Goal: Complete application form

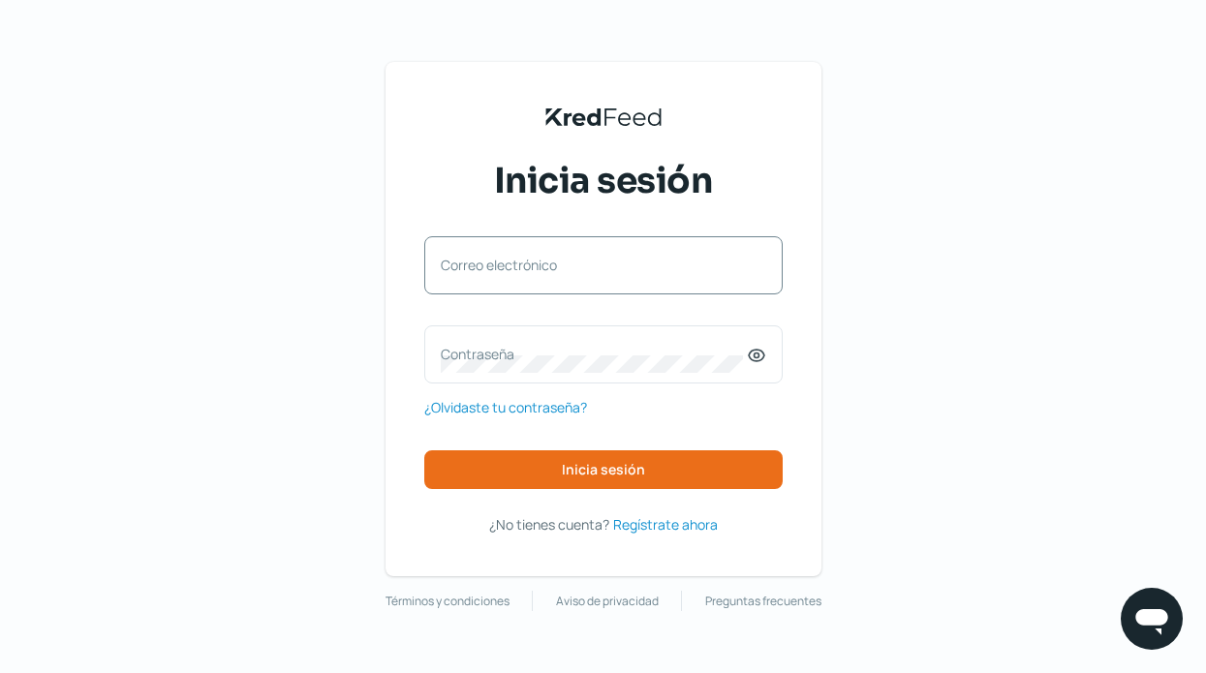
click at [564, 274] on label "Correo electrónico" at bounding box center [594, 265] width 306 height 18
click at [564, 274] on input "Correo electrónico" at bounding box center [603, 274] width 325 height 17
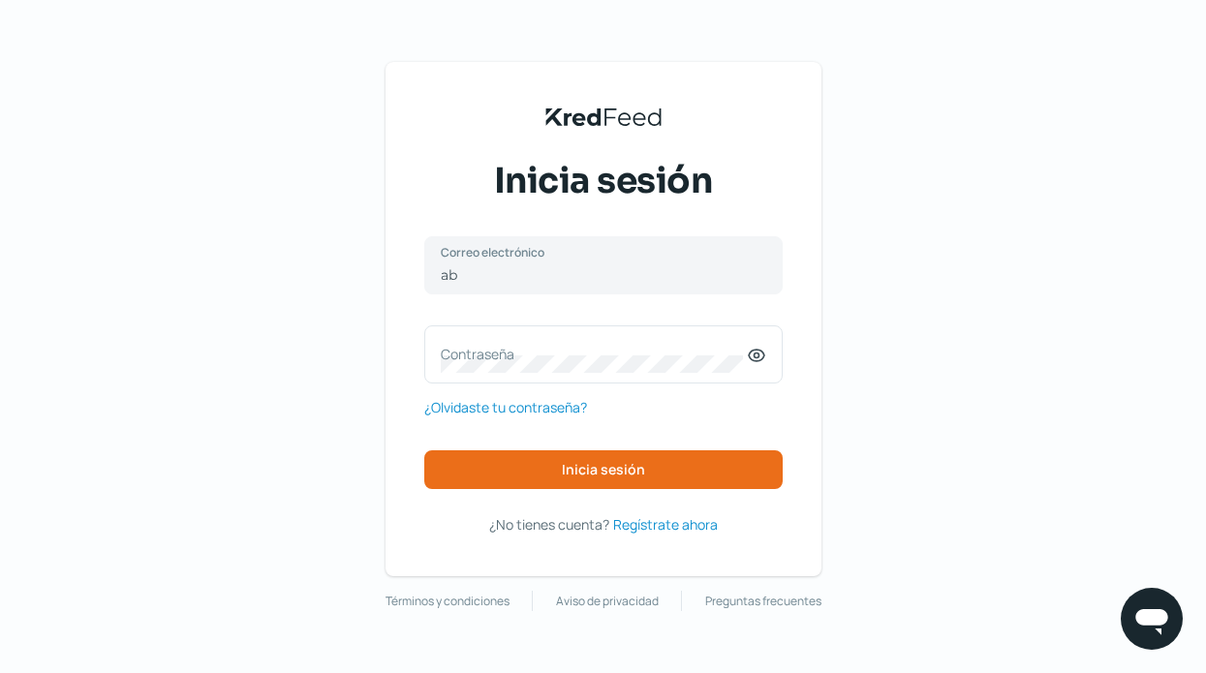
type input "[PERSON_NAME][EMAIL_ADDRESS][DOMAIN_NAME]"
click at [753, 351] on icon at bounding box center [756, 356] width 15 height 12
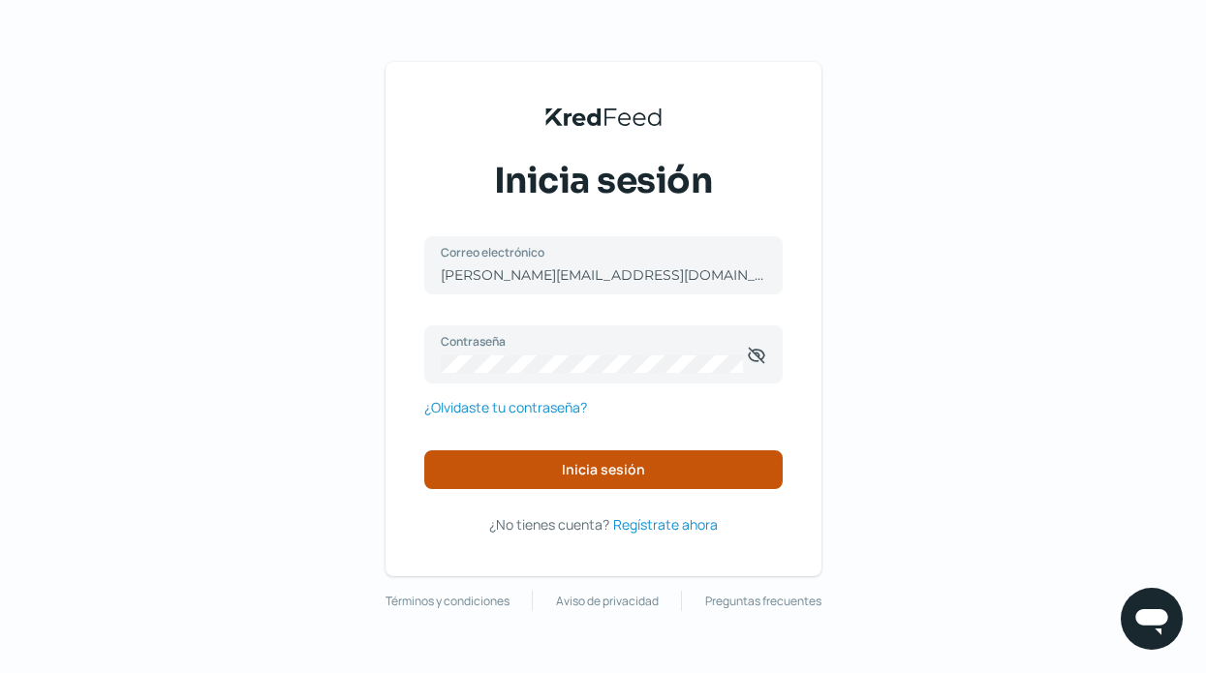
click at [671, 466] on button "Inicia sesión" at bounding box center [603, 469] width 358 height 39
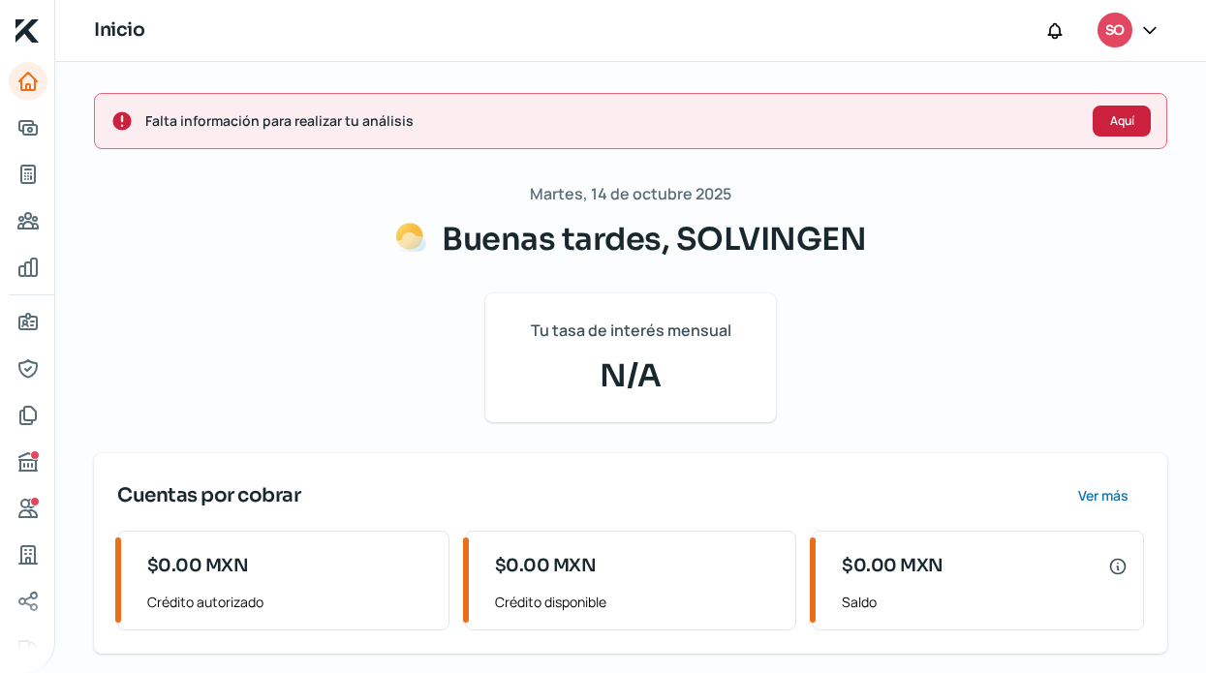
click at [1112, 124] on span "Aquí" at bounding box center [1122, 121] width 24 height 12
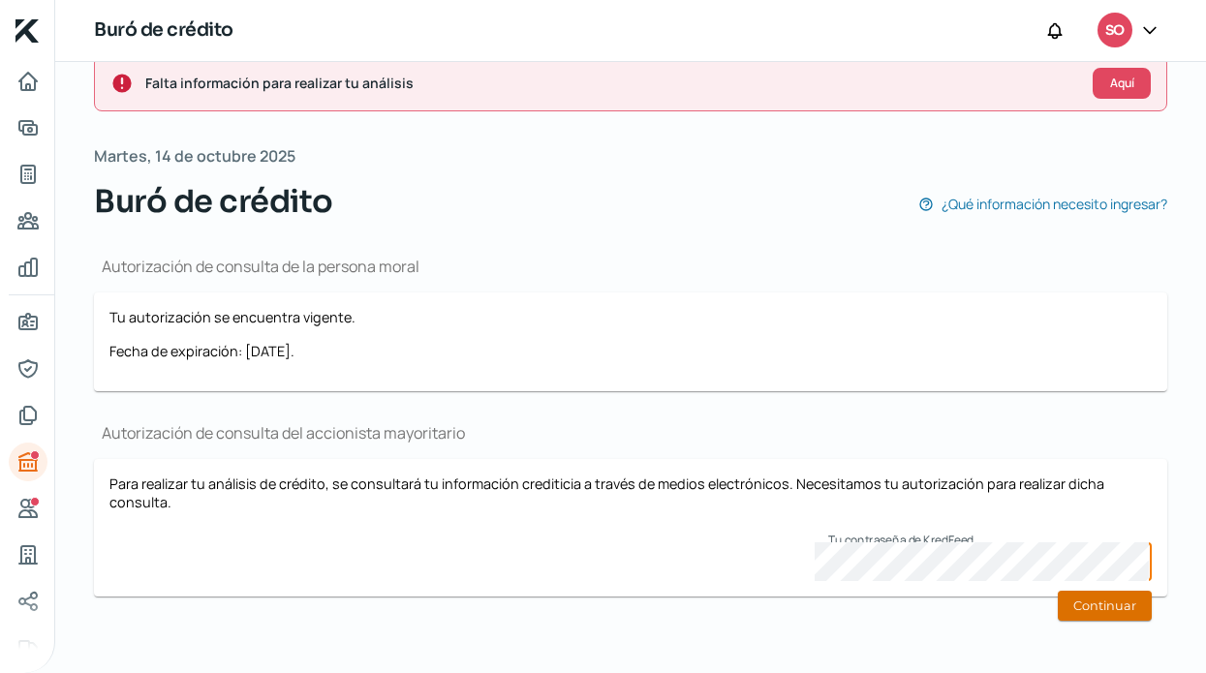
click at [1075, 605] on button "Continuar" at bounding box center [1105, 606] width 94 height 30
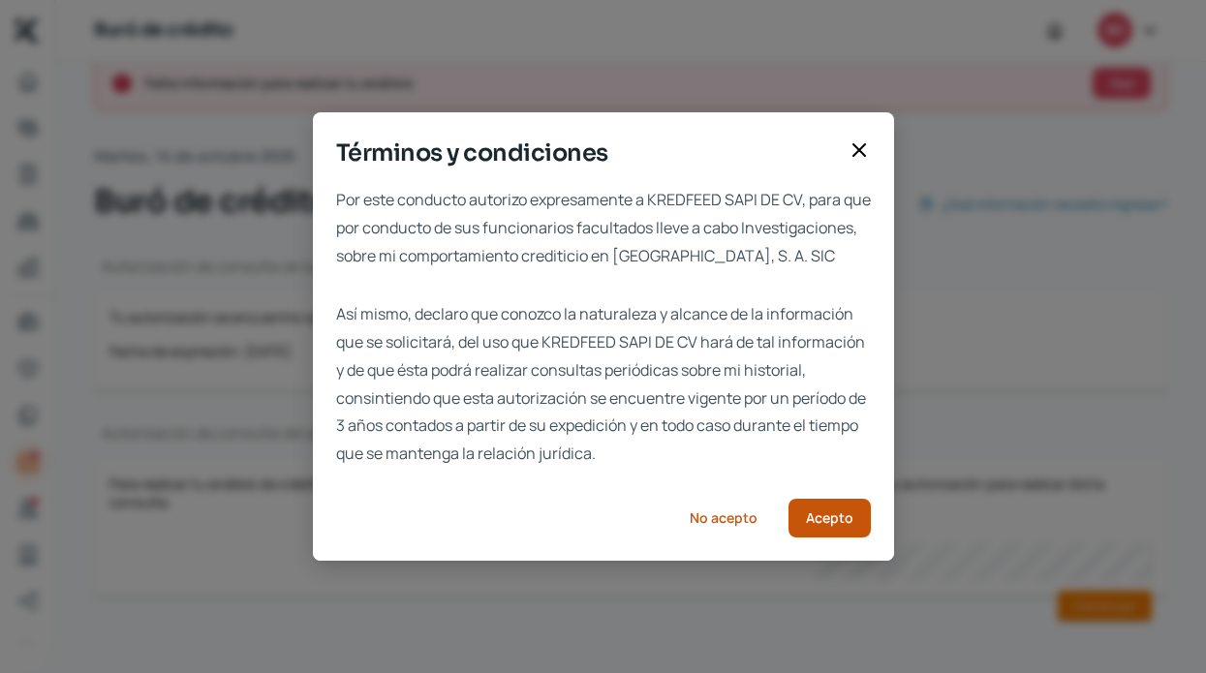
click at [815, 538] on button "Acepto" at bounding box center [829, 518] width 82 height 39
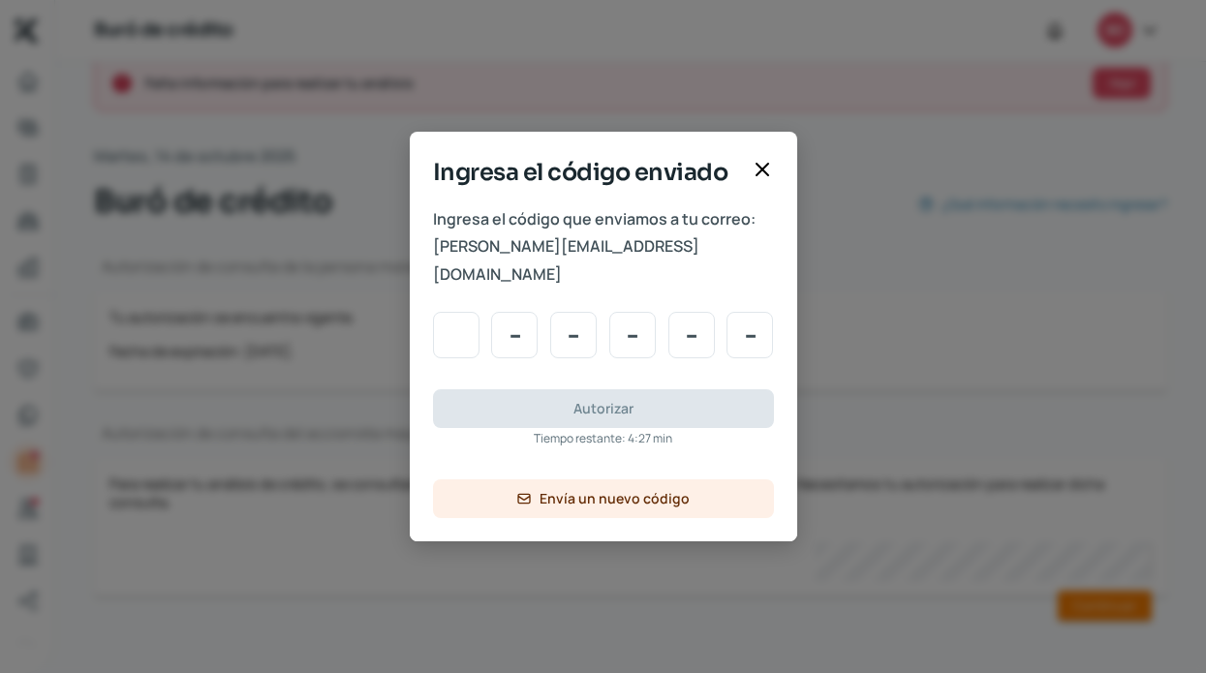
type input "5"
type input "0"
type input "7"
type input "0"
type input "8"
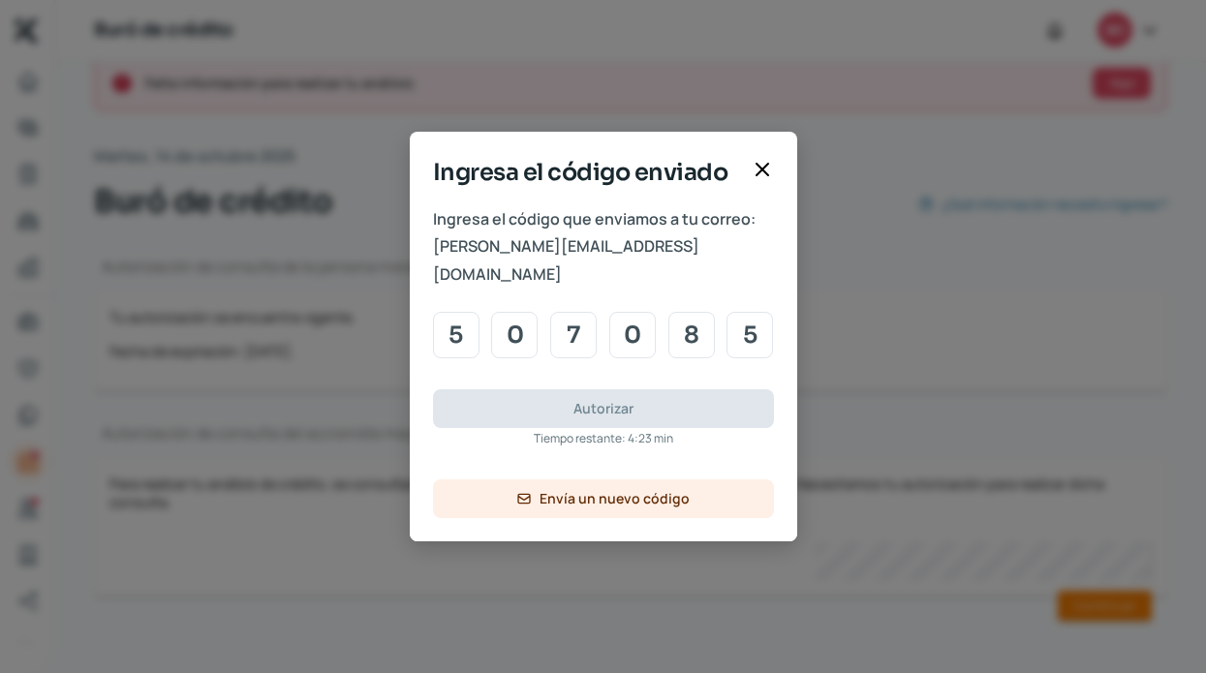
type input "5"
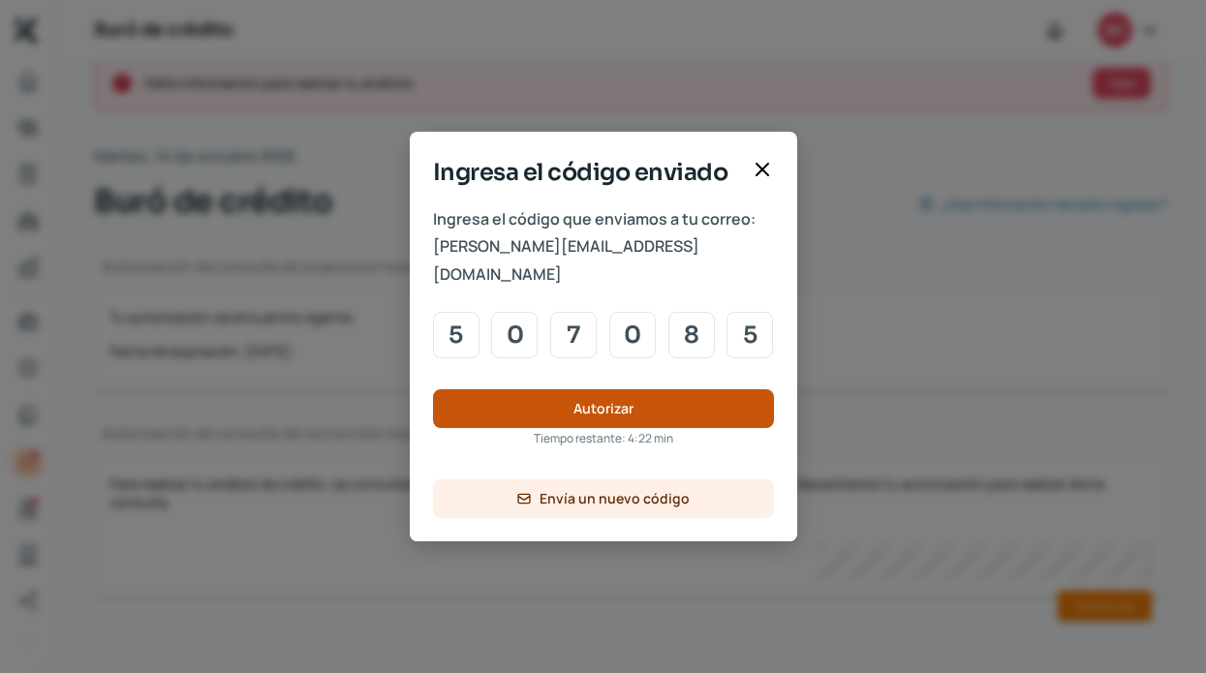
click at [589, 402] on span "Autorizar" at bounding box center [603, 409] width 60 height 14
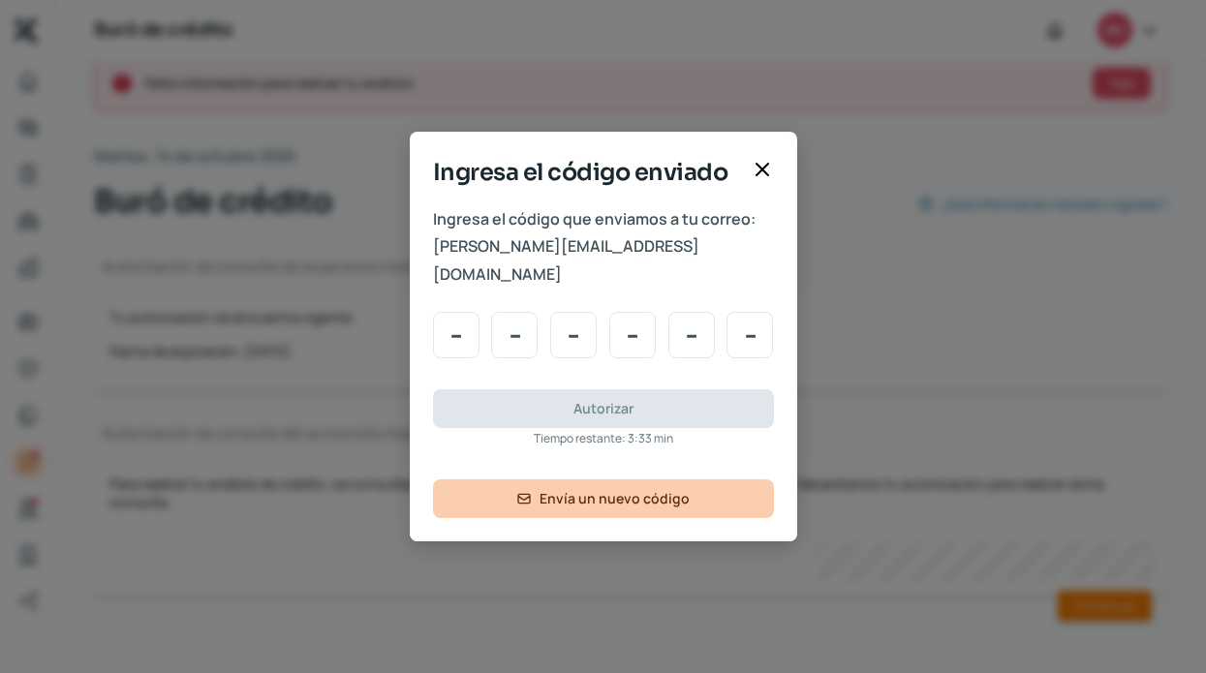
click at [620, 492] on span "Envía un nuevo código" at bounding box center [614, 499] width 150 height 14
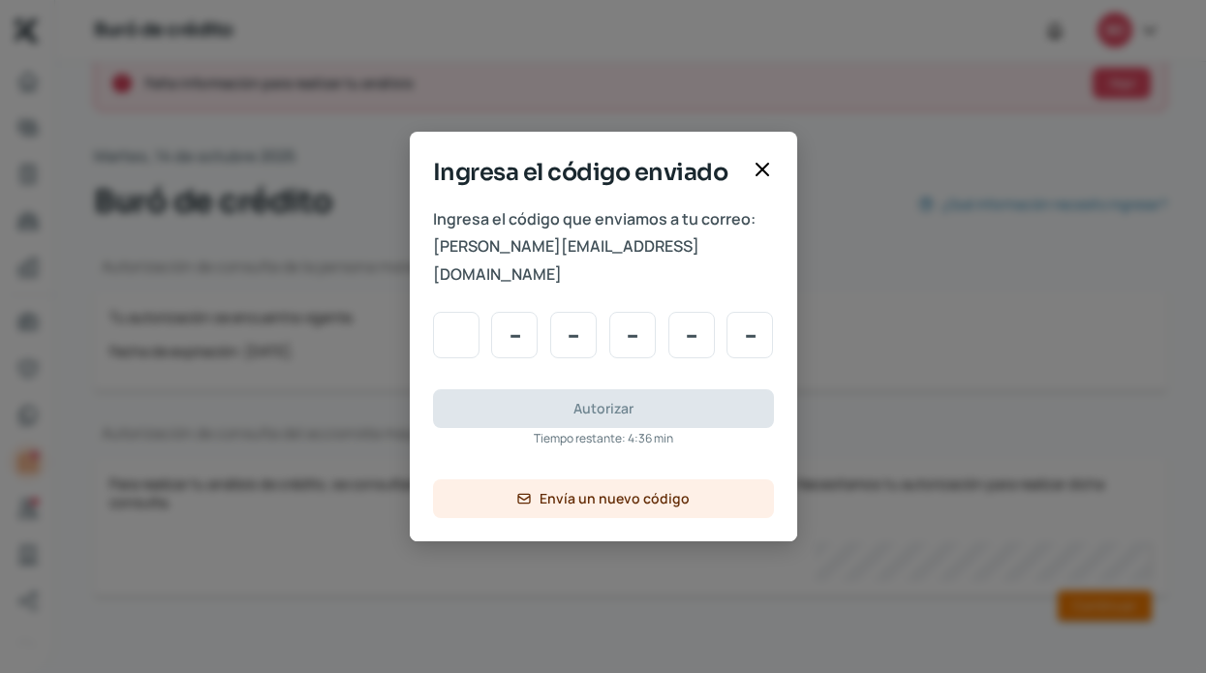
type input "4"
type input "7"
type input "9"
type input "5"
type input "2"
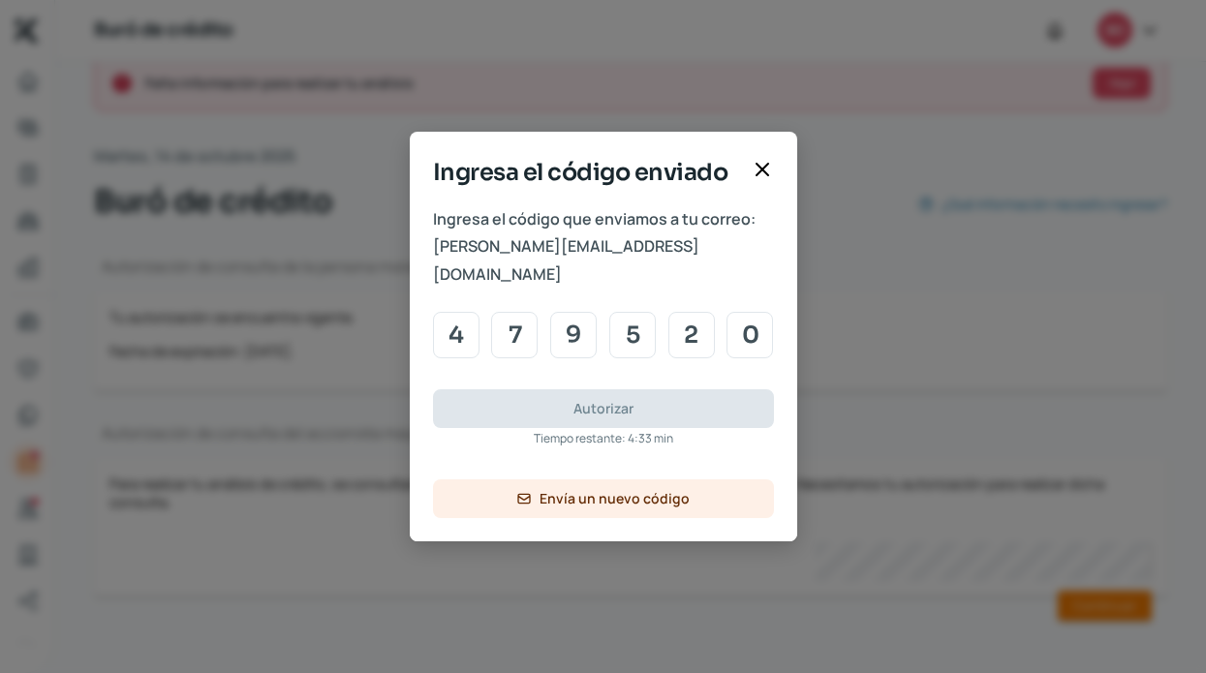
type input "0"
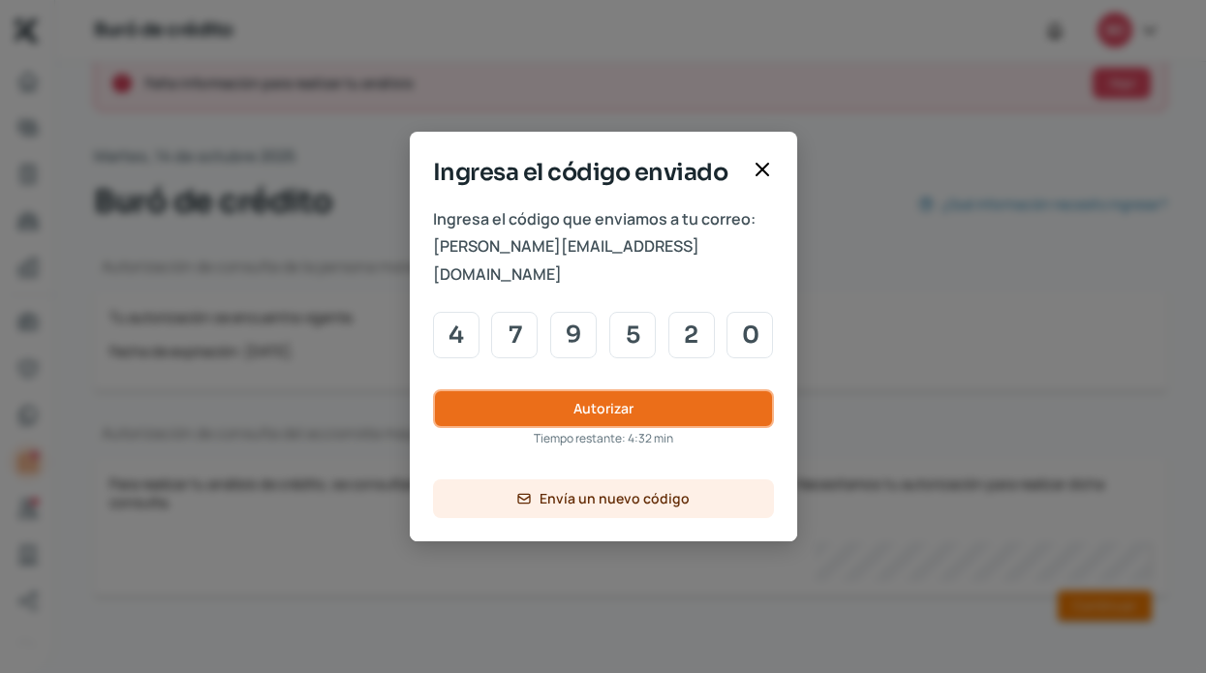
click at [602, 394] on button "Autorizar" at bounding box center [603, 408] width 341 height 39
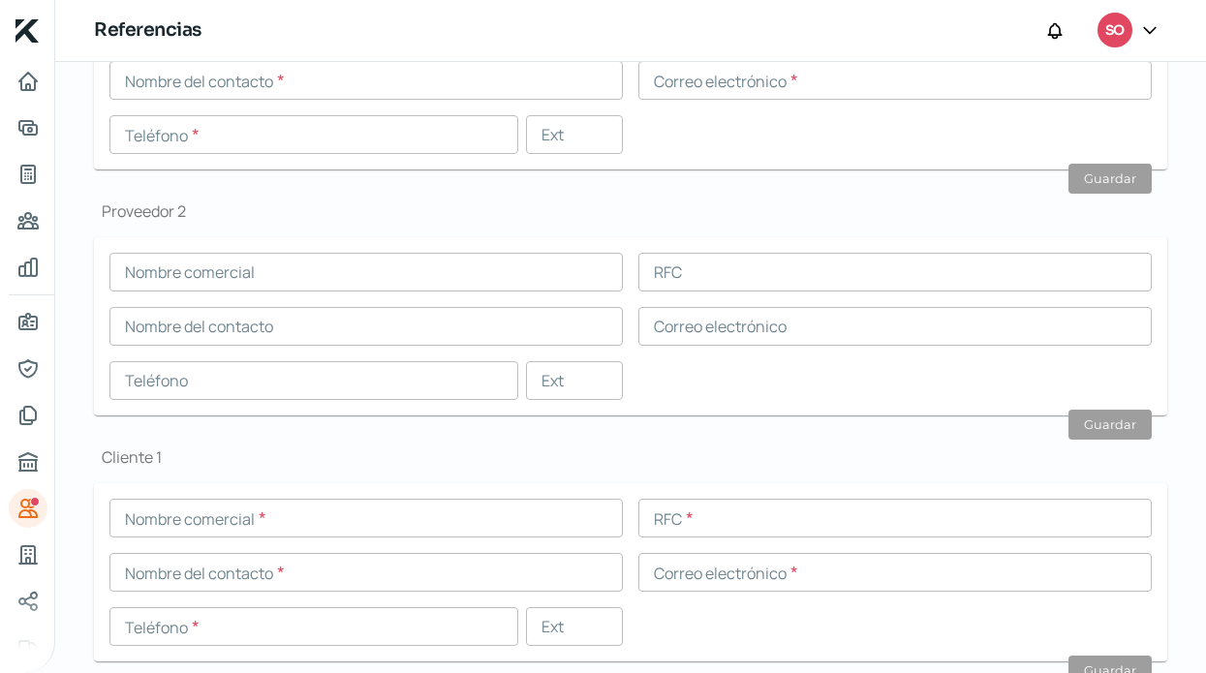
scroll to position [340, 0]
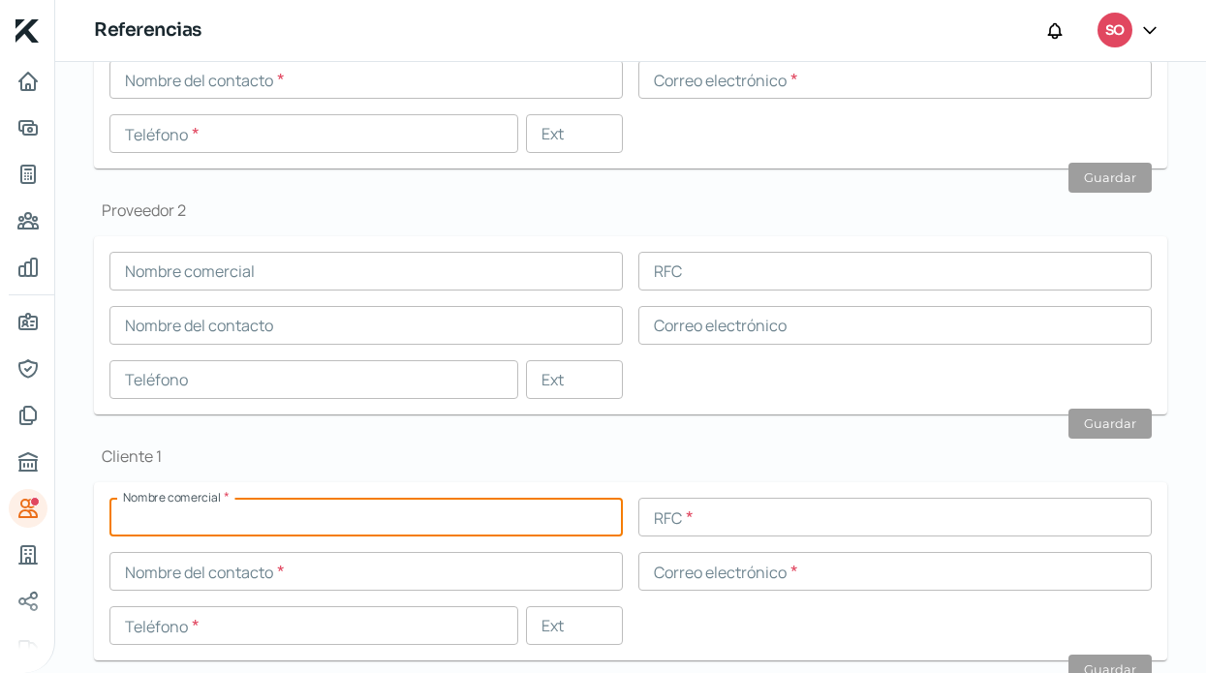
paste input "024002561"
type input "024002561"
drag, startPoint x: 245, startPoint y: 528, endPoint x: -63, endPoint y: 505, distance: 308.9
click at [0, 505] on html "Inicio | KredFeed Referencias SO Falta información para realizar tu análisis Aq…" at bounding box center [603, 336] width 1206 height 673
click at [295, 511] on input "text" at bounding box center [365, 517] width 513 height 39
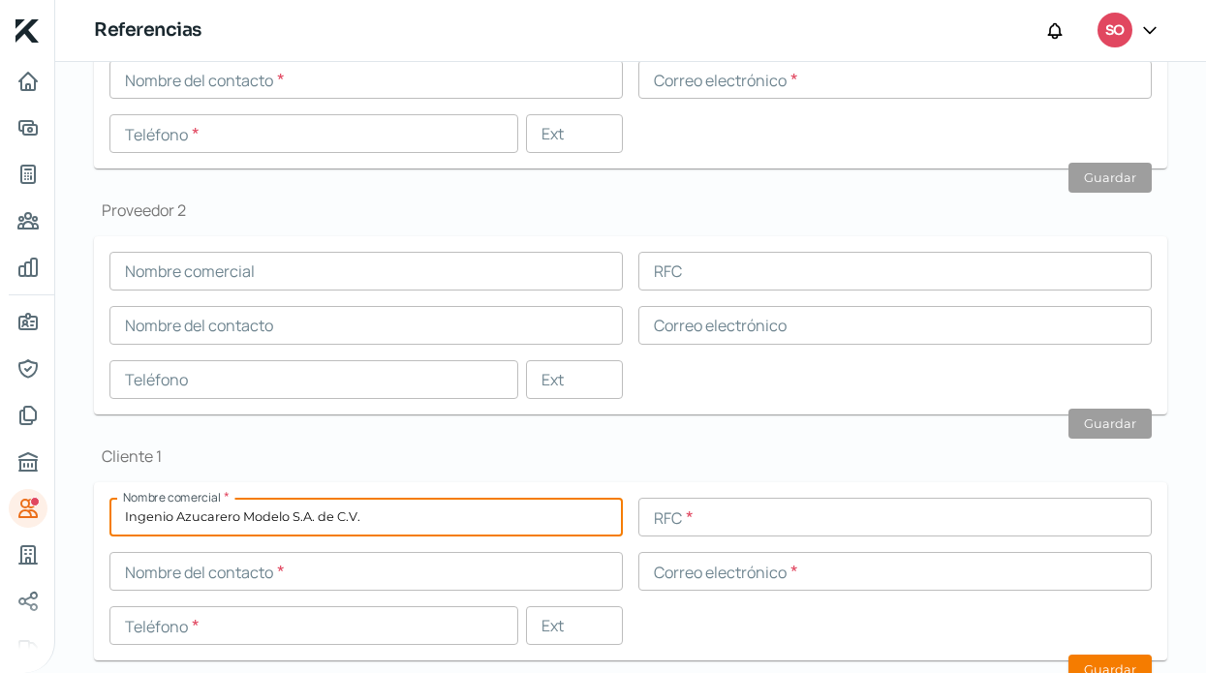
scroll to position [448, 0]
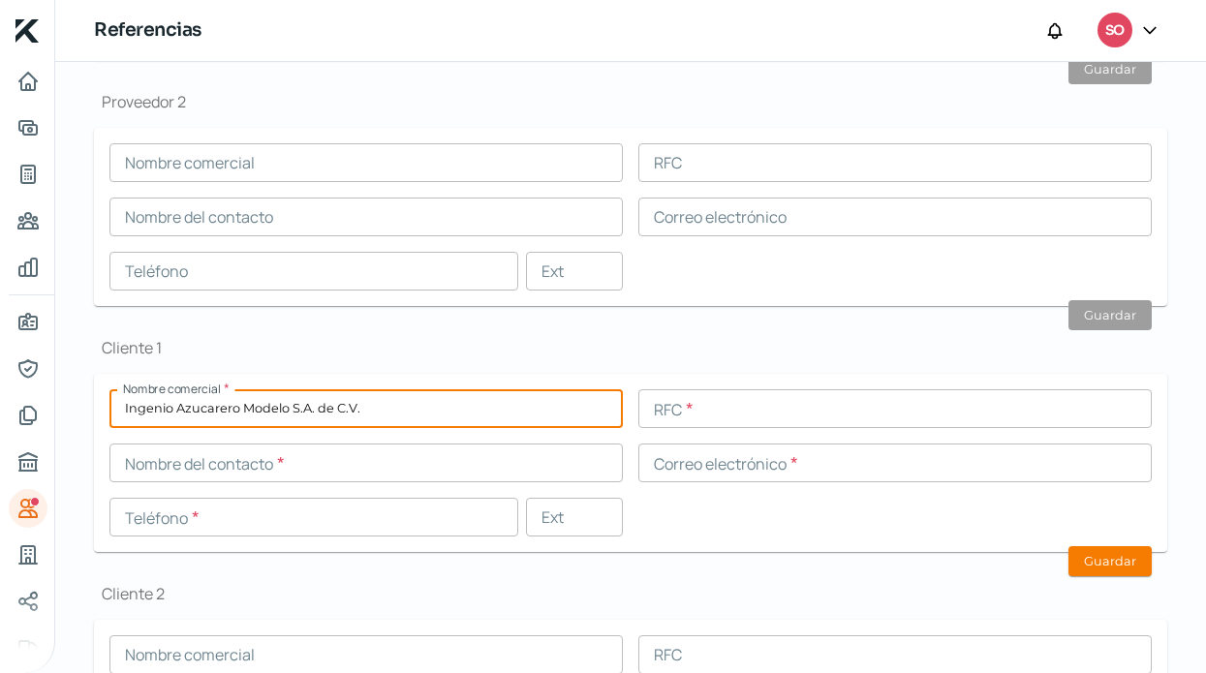
type input "Ingenio Azucarero Modelo S.A. de C.V."
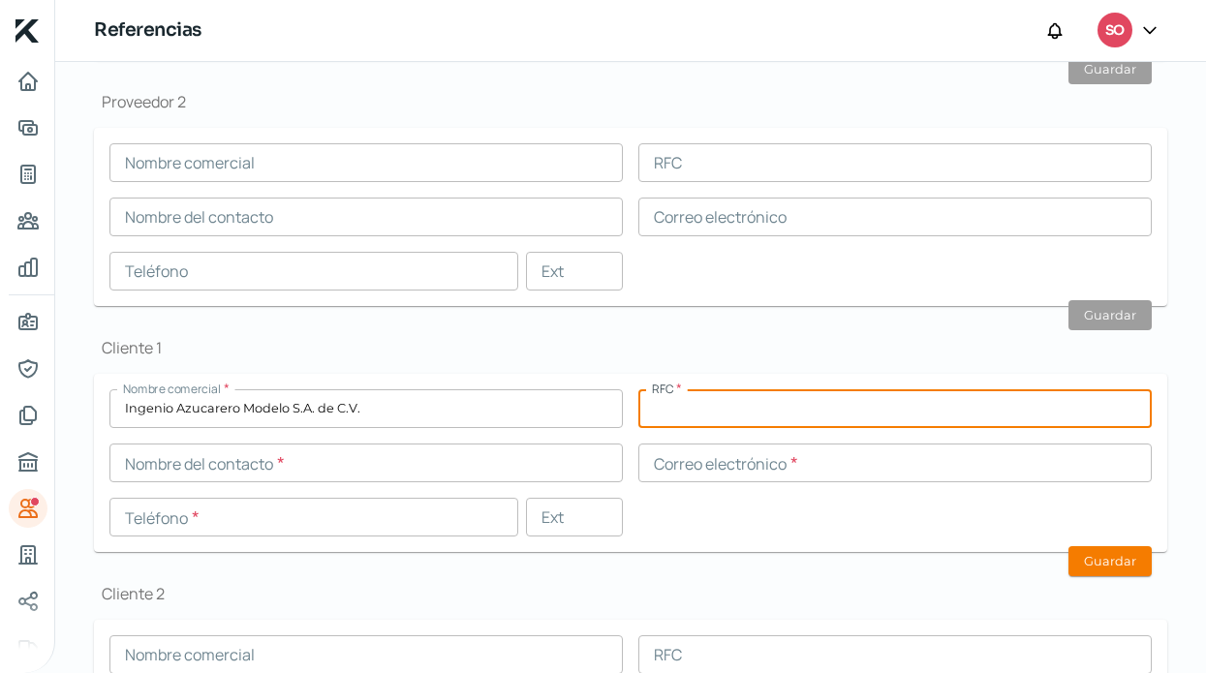
click at [836, 406] on input "text" at bounding box center [894, 408] width 513 height 39
paste input "ISS470710CC2"
type input "ISS470710CC2"
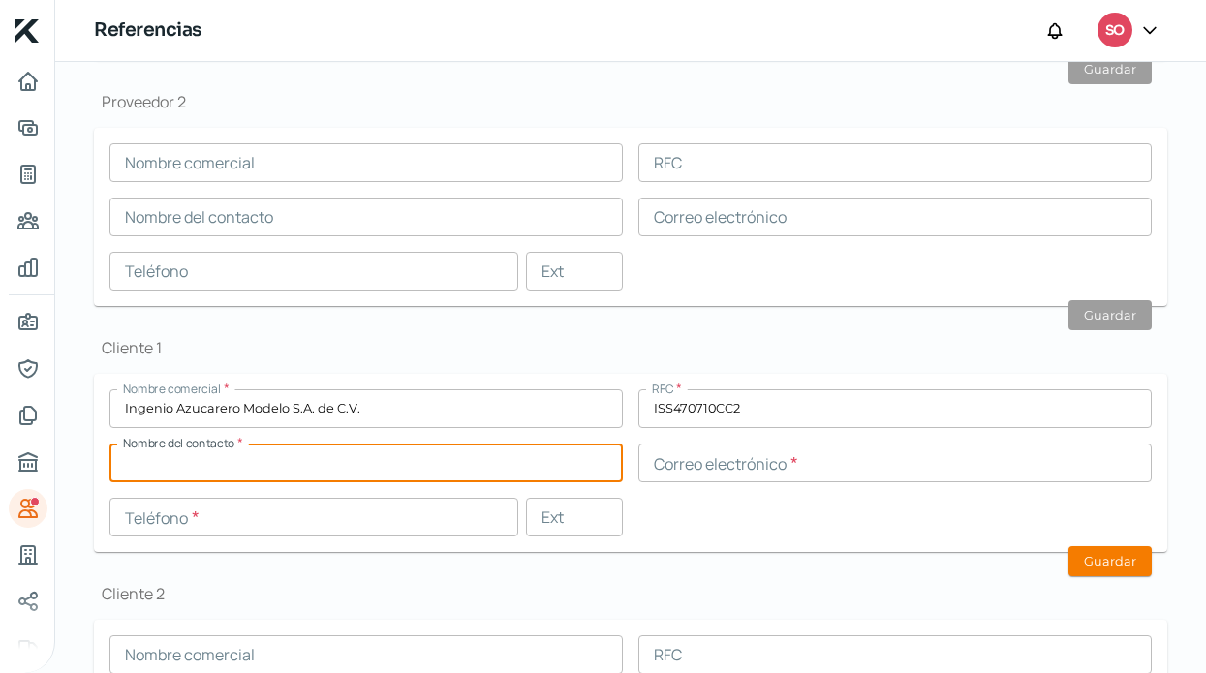
paste input "[PERSON_NAME]"
type input "[PERSON_NAME]"
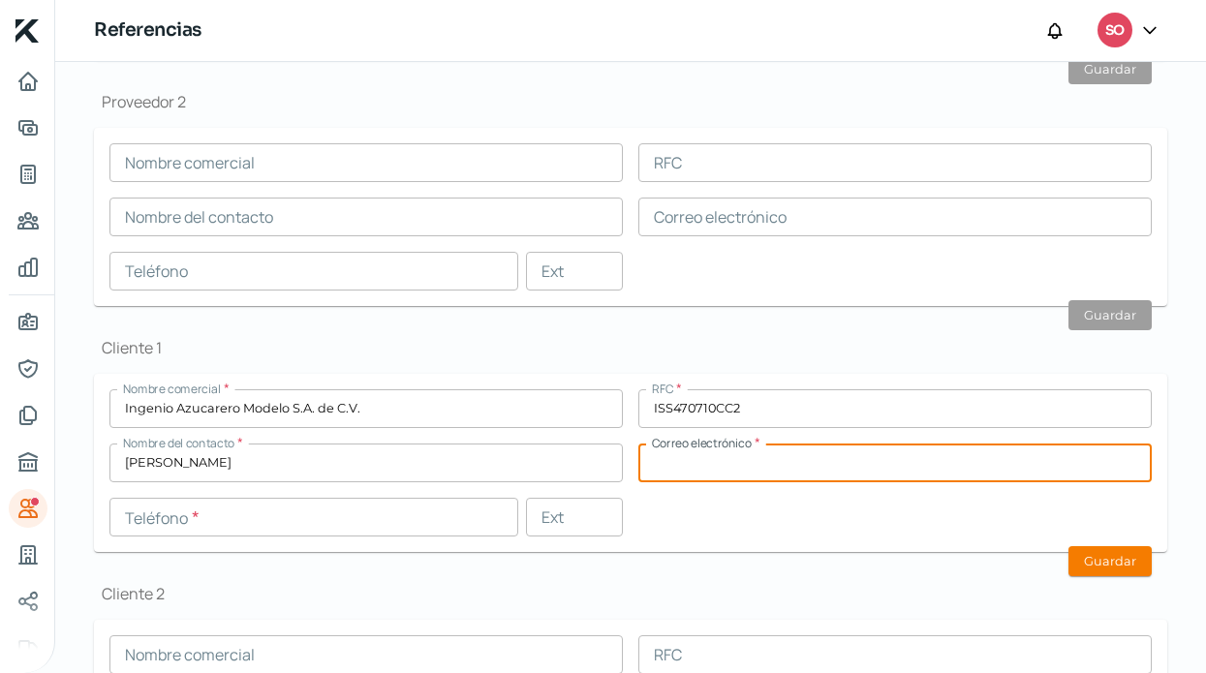
paste input "[EMAIL_ADDRESS][DOMAIN_NAME]"
type input "[EMAIL_ADDRESS][DOMAIN_NAME]"
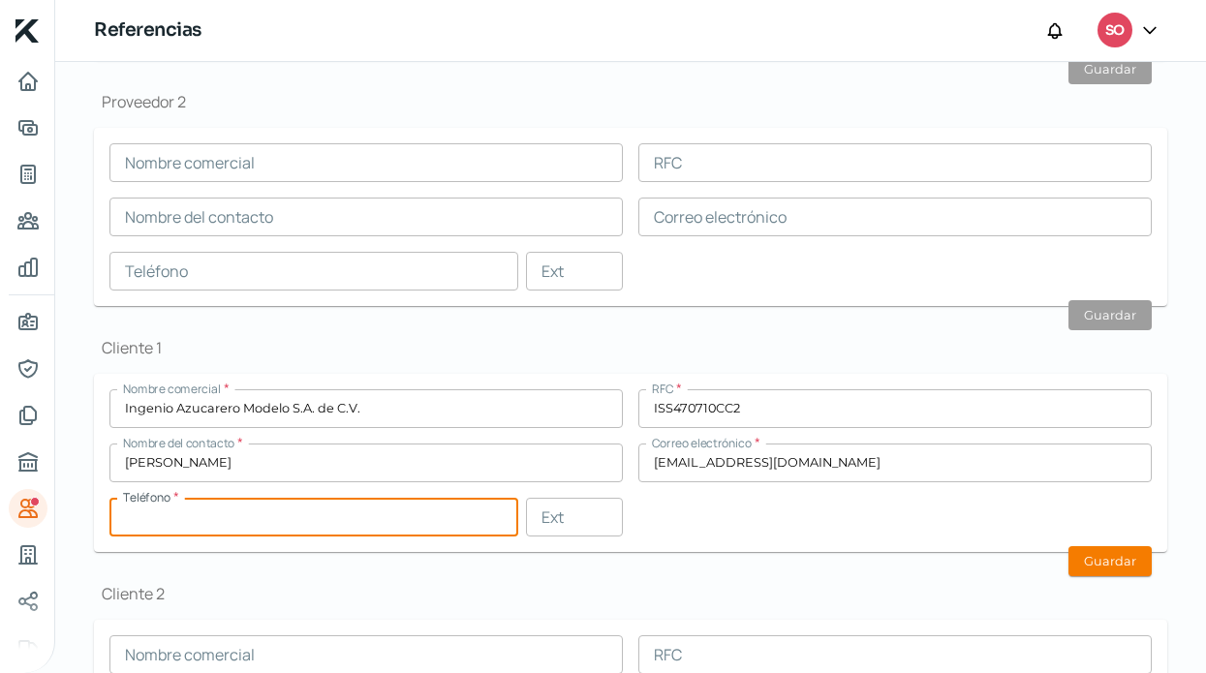
paste input "96 - 2107 - 3795"
type input "96 - 2107 - 3795"
click at [1108, 571] on button "Guardar" at bounding box center [1109, 561] width 83 height 30
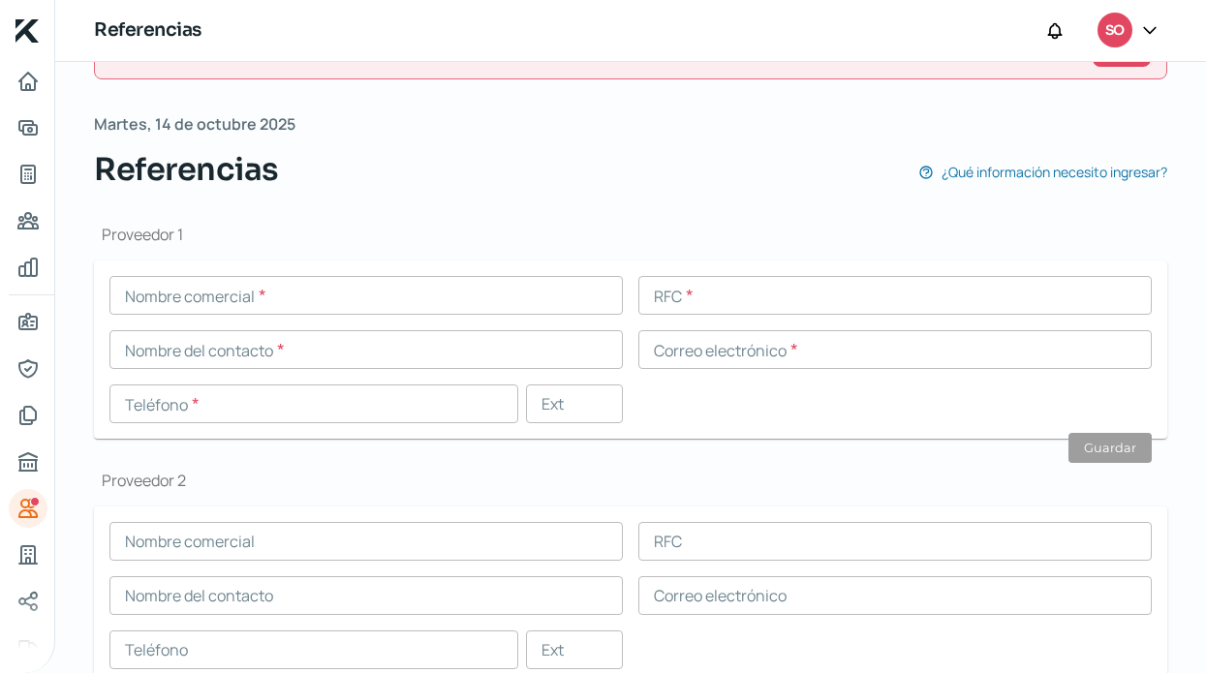
scroll to position [53, 0]
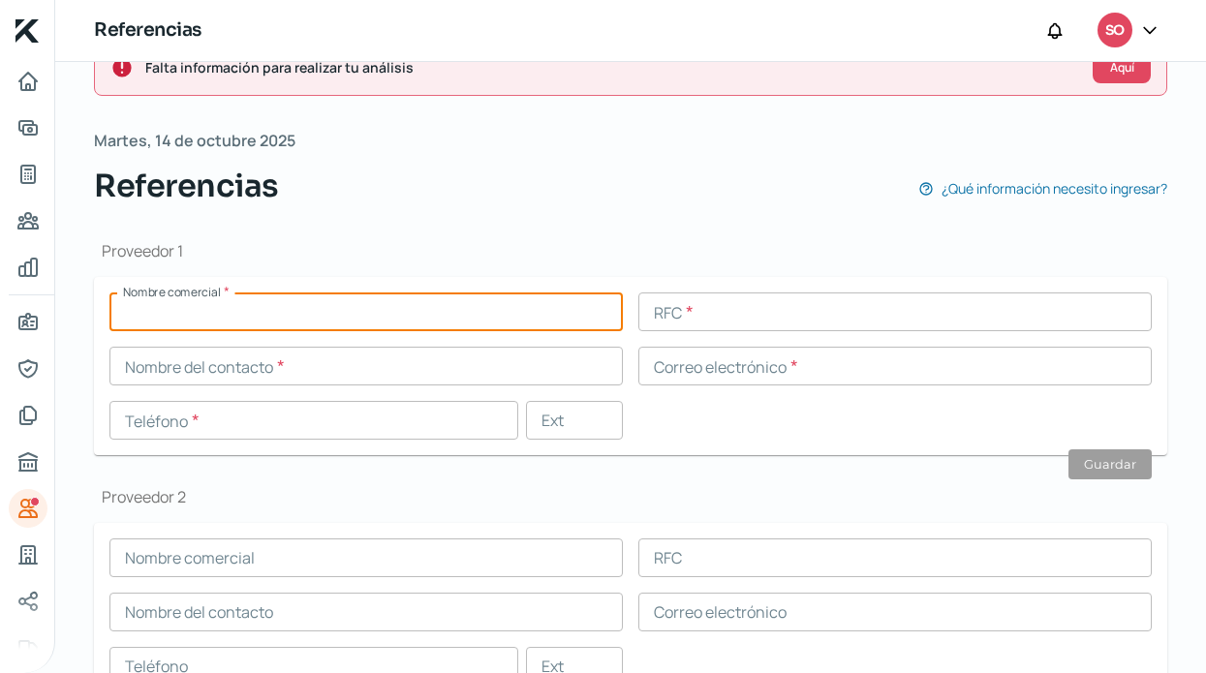
paste input "Alamo Centro Carpintero SA de CV"
type input "Alamo Centro Carpintero SA de CV"
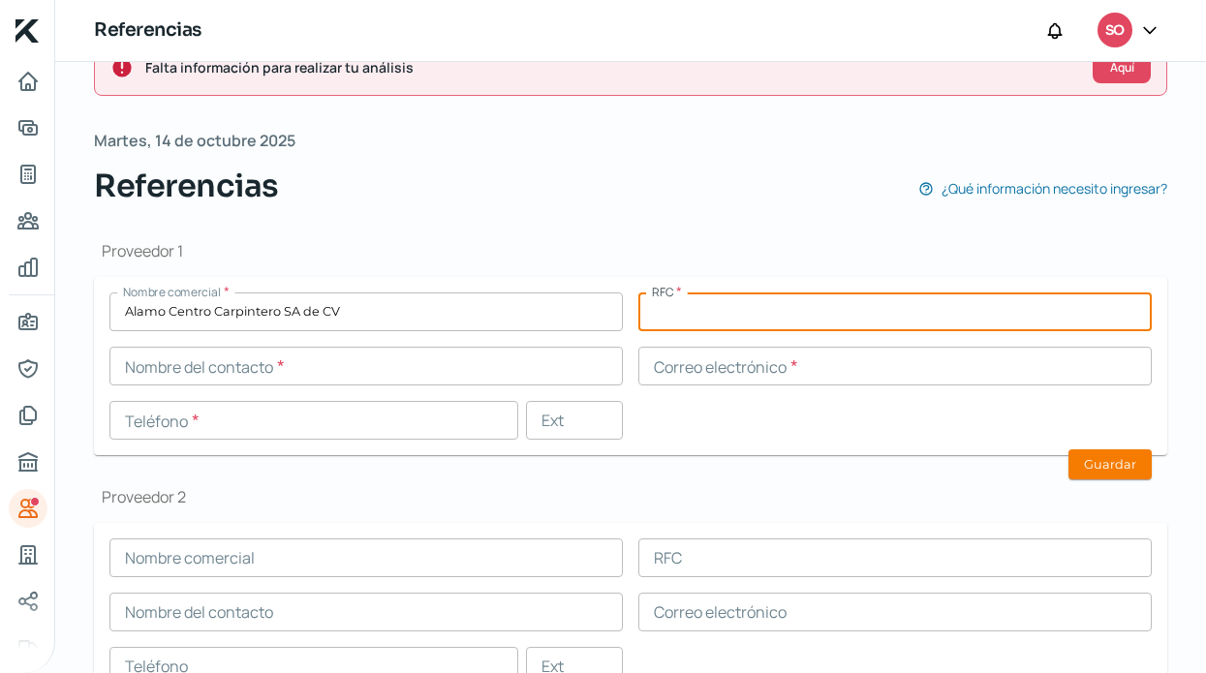
click at [876, 319] on input "text" at bounding box center [894, 311] width 513 height 39
paste input "ACC020820MA7"
type input "ACC020820MA7"
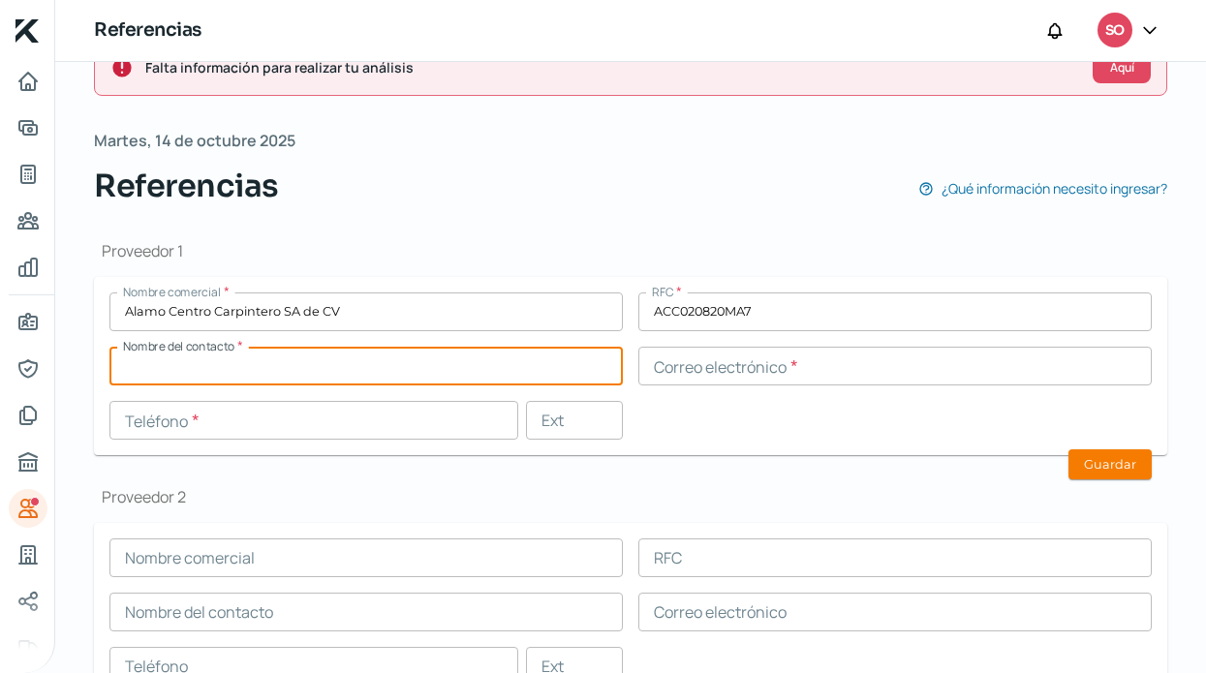
paste input "[DEMOGRAPHIC_DATA]"
type input "[DEMOGRAPHIC_DATA]"
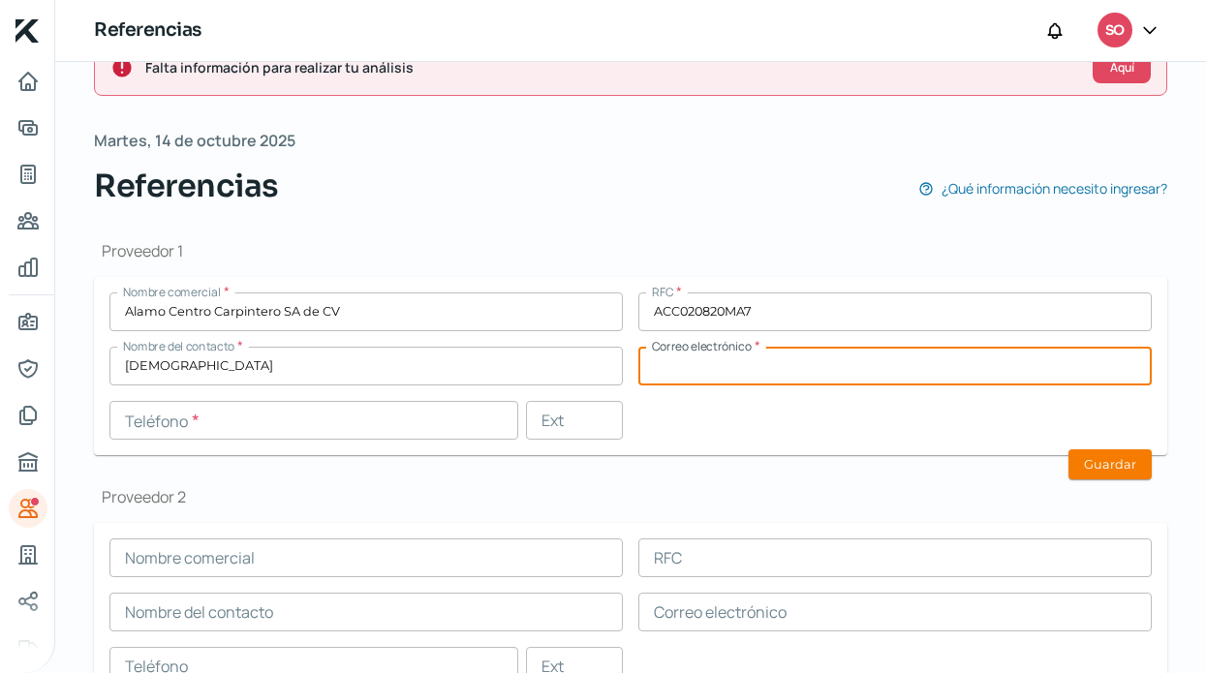
paste input "[EMAIL_ADDRESS][DOMAIN_NAME]"
type input "[EMAIL_ADDRESS][DOMAIN_NAME]"
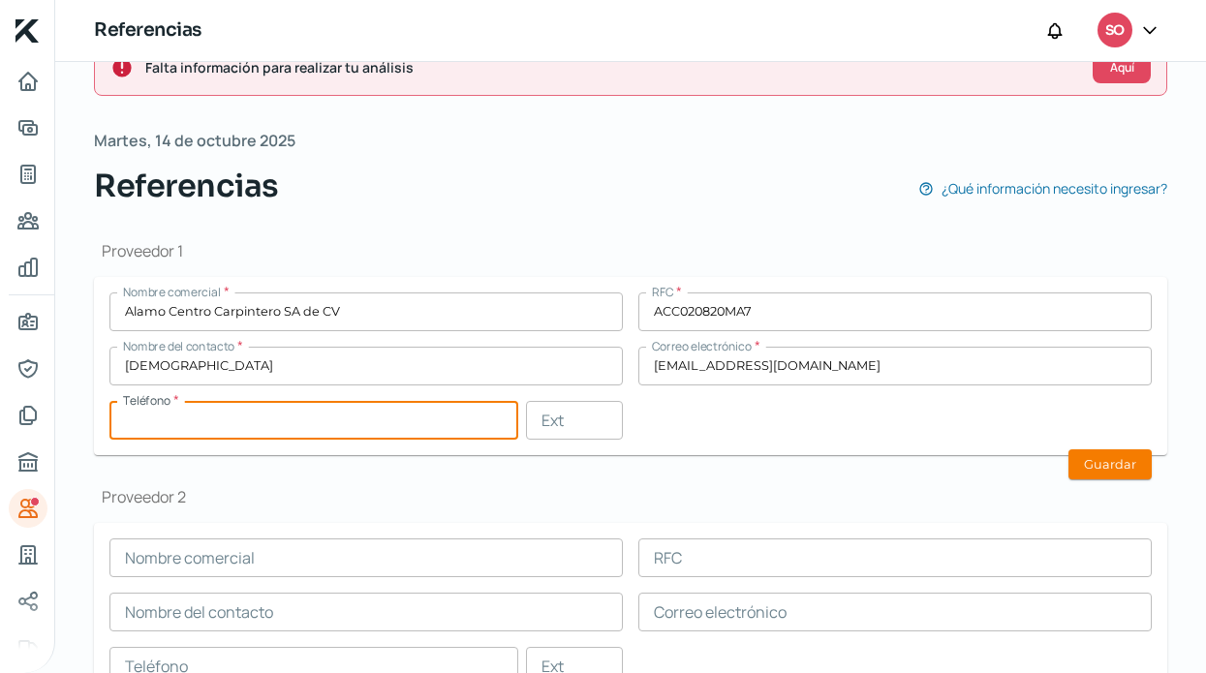
paste input "96 - 4115 - 9262"
type input "96 - 4115 - 9262"
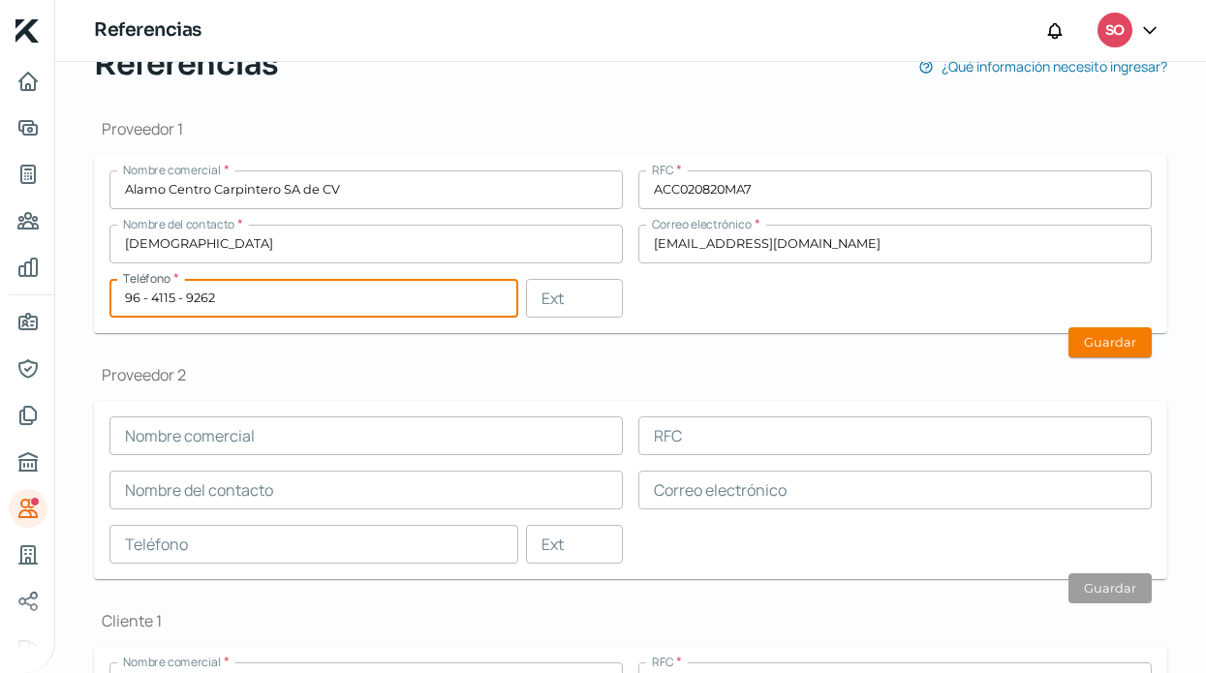
scroll to position [159, 0]
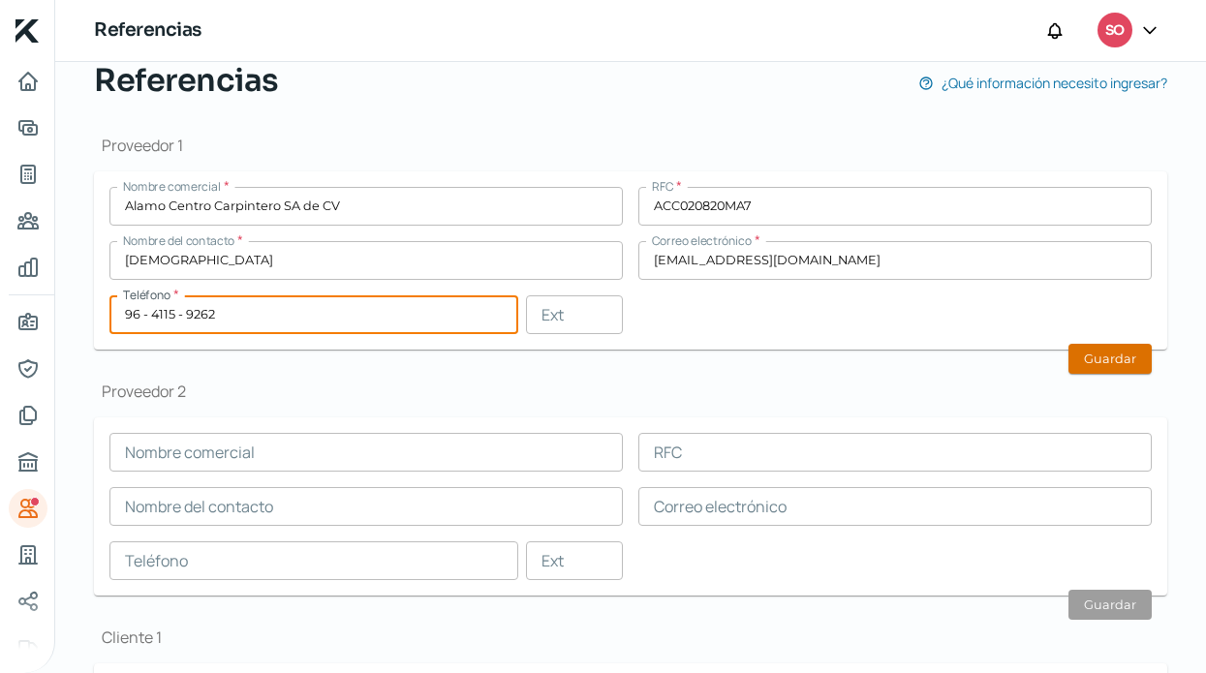
click at [1096, 364] on button "Guardar" at bounding box center [1109, 359] width 83 height 30
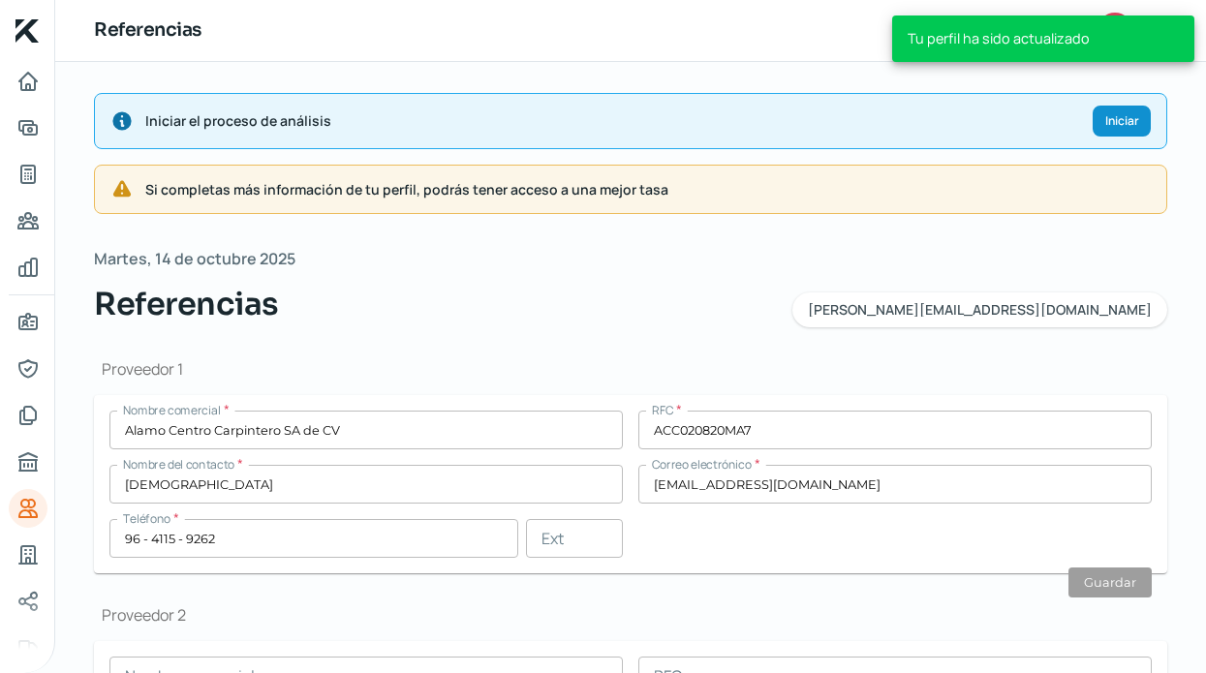
scroll to position [0, 0]
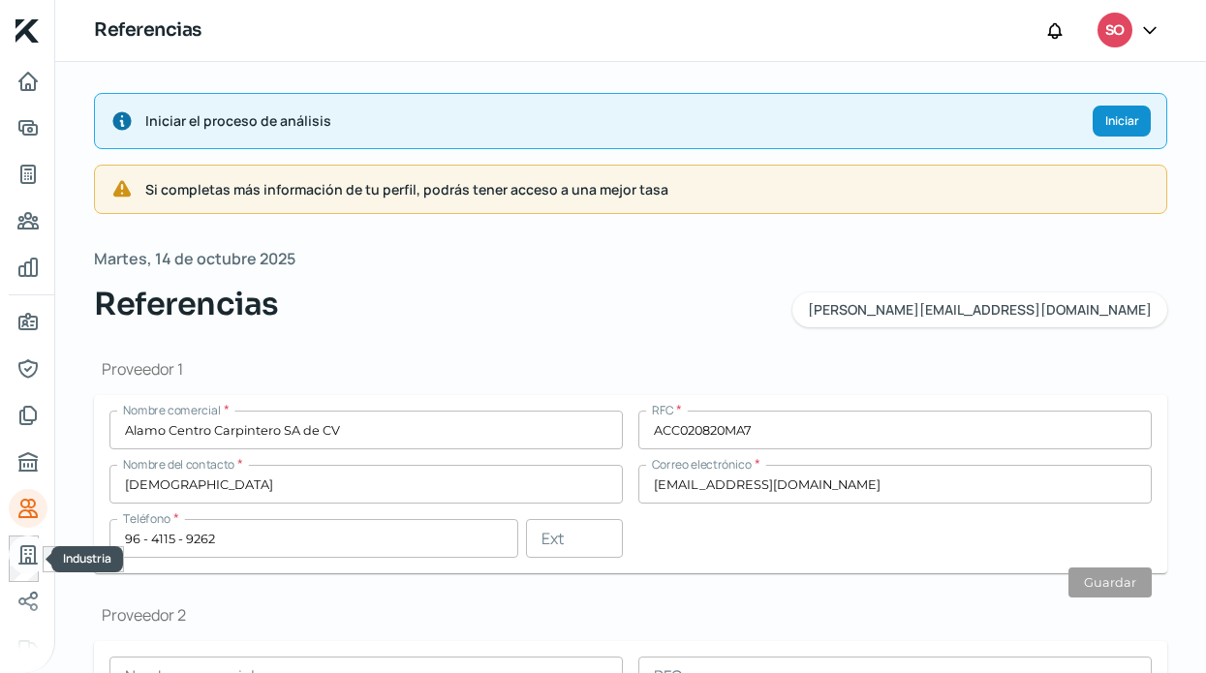
click at [20, 568] on link "Industria" at bounding box center [28, 555] width 39 height 39
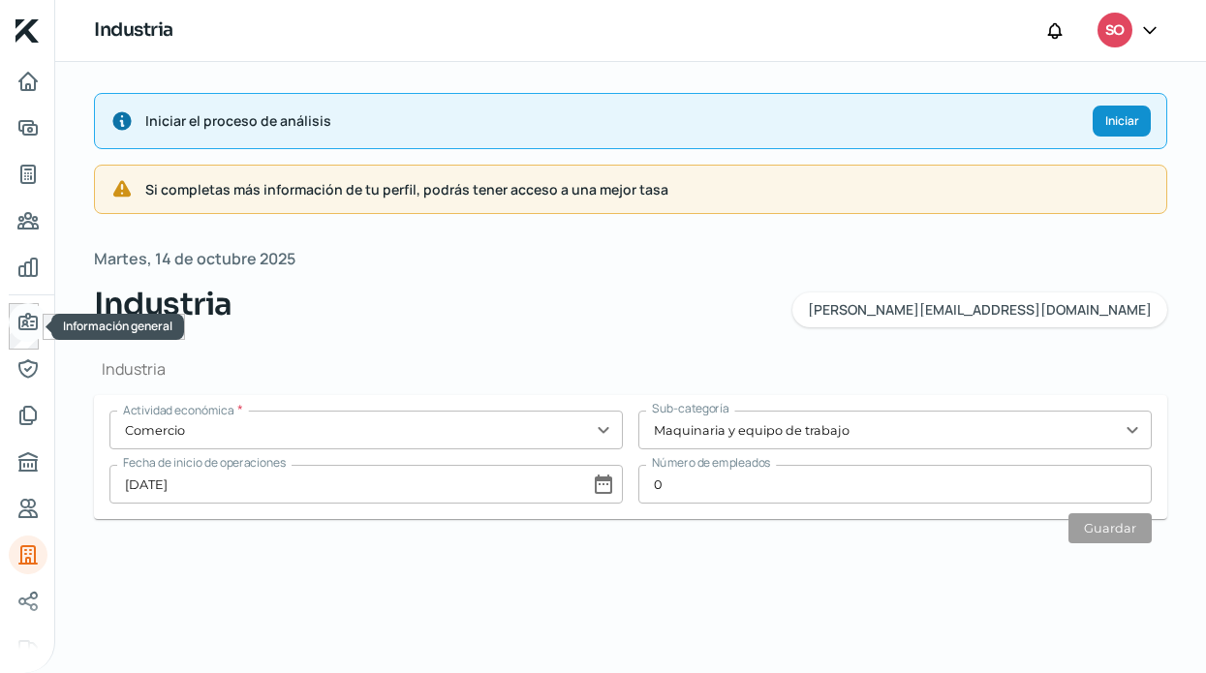
click at [19, 316] on icon "Información general" at bounding box center [27, 322] width 23 height 23
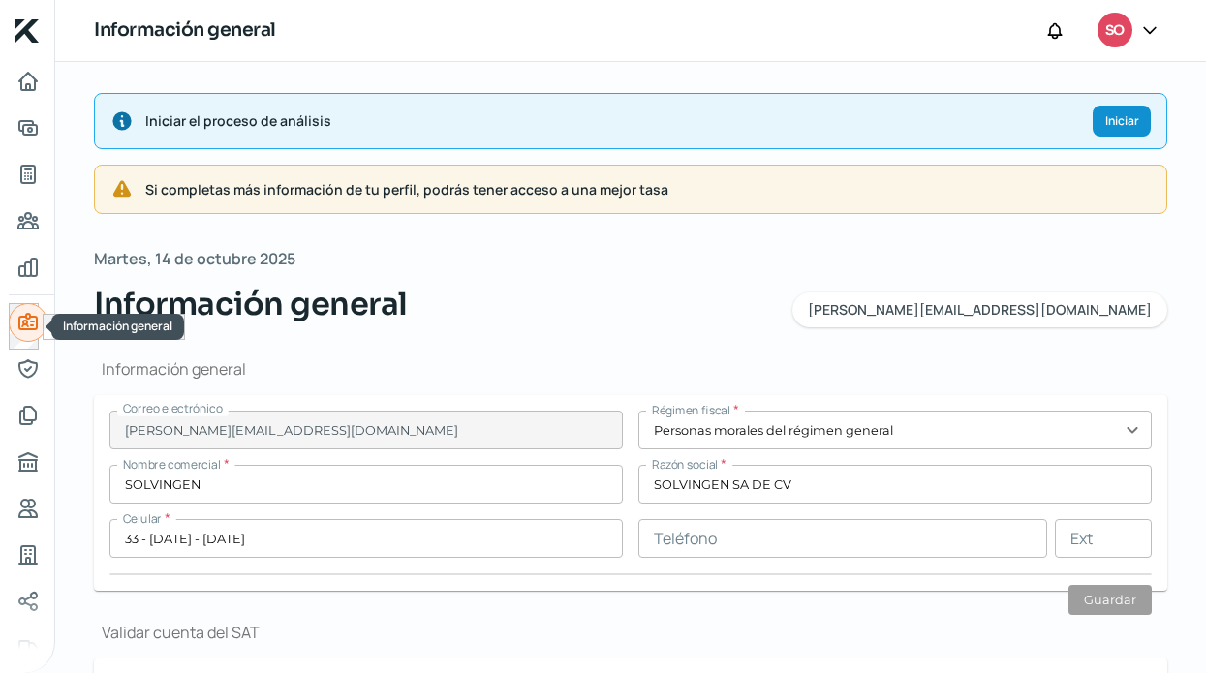
type input "SOL240116Q13"
type input "CALLE ARENQUE"
type input "2794"
type input "6"
type input "45088"
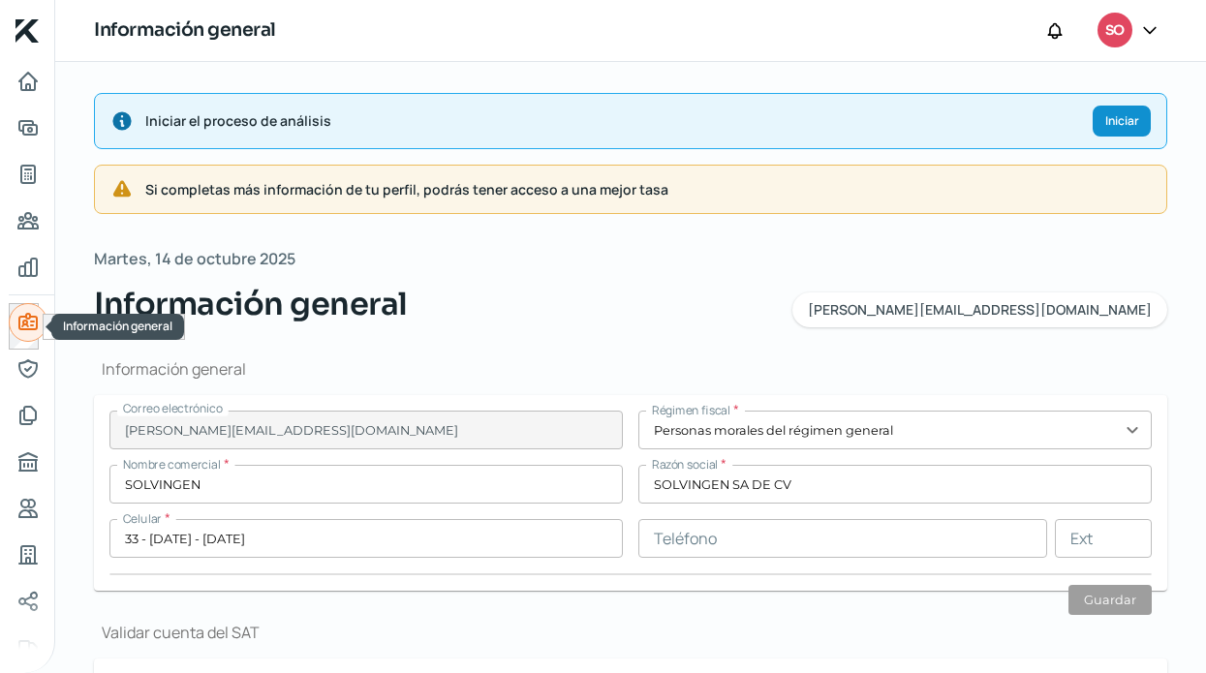
type input "RESIDENCIAL [GEOGRAPHIC_DATA]"
type input "ZAPOPAN"
type input "[GEOGRAPHIC_DATA]"
type input "Comprobante de domicilio.pdf"
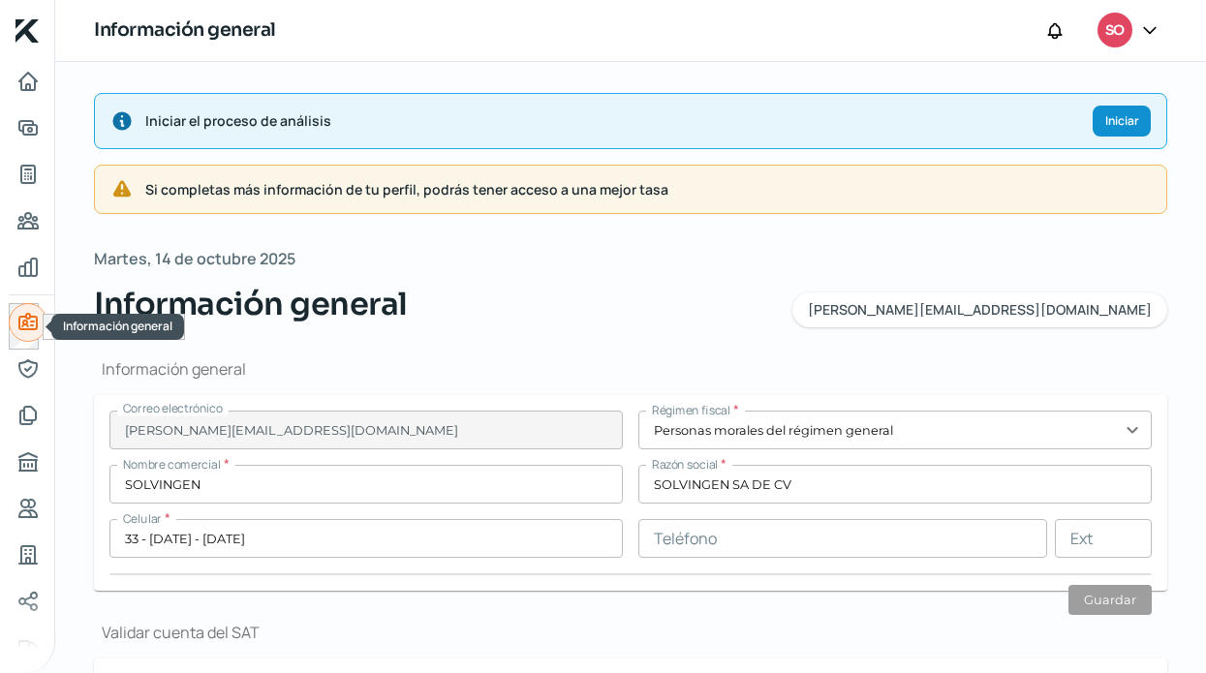
type input "0"
click at [946, 198] on span "Si completas más información de tu perfil, podrás tener acceso a una mejor tasa" at bounding box center [647, 189] width 1005 height 24
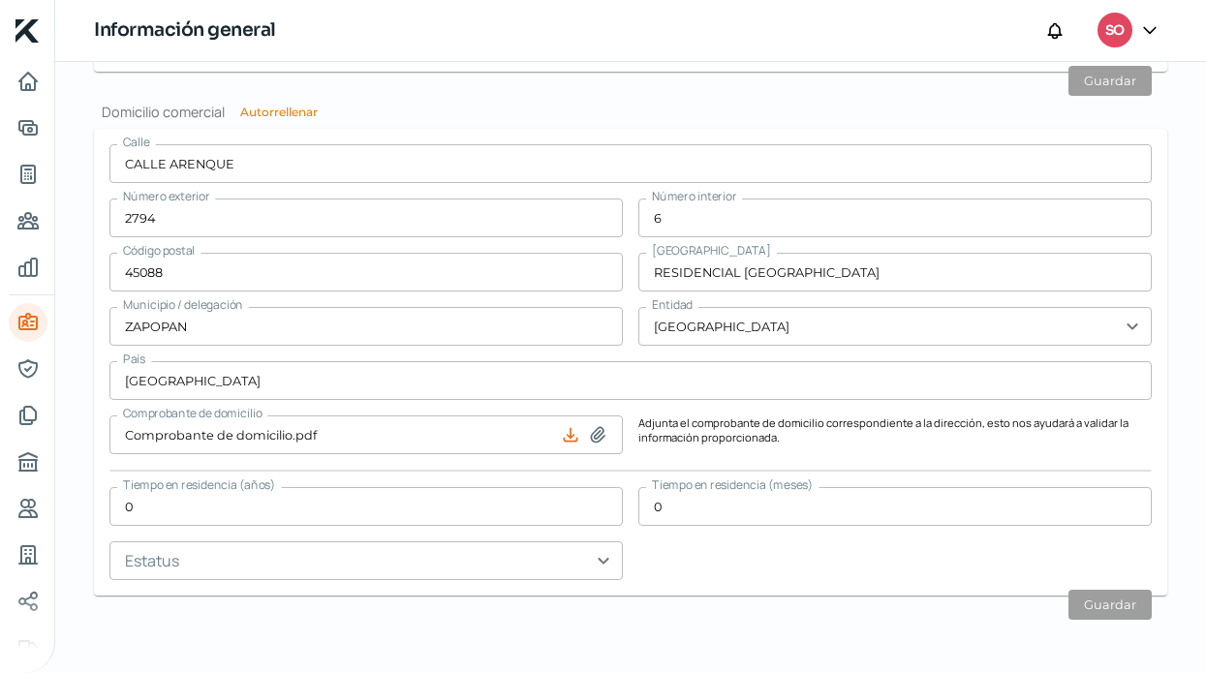
scroll to position [1325, 0]
click at [36, 377] on icon "Representantes" at bounding box center [27, 368] width 23 height 23
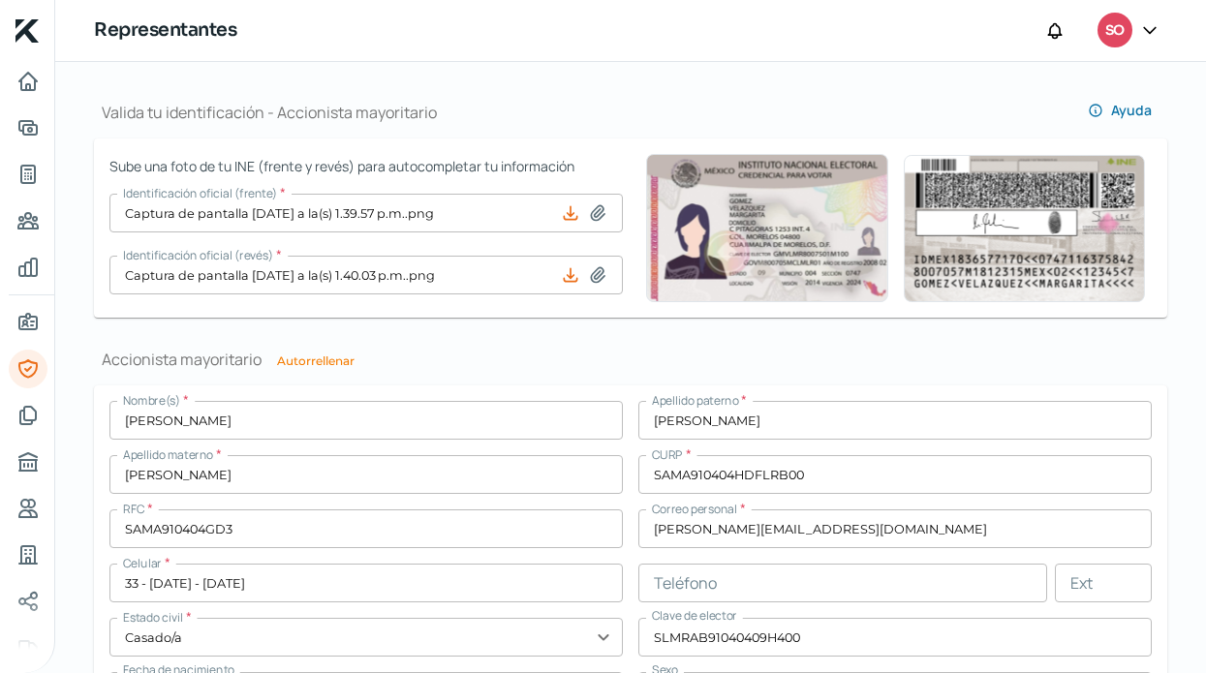
scroll to position [1378, 0]
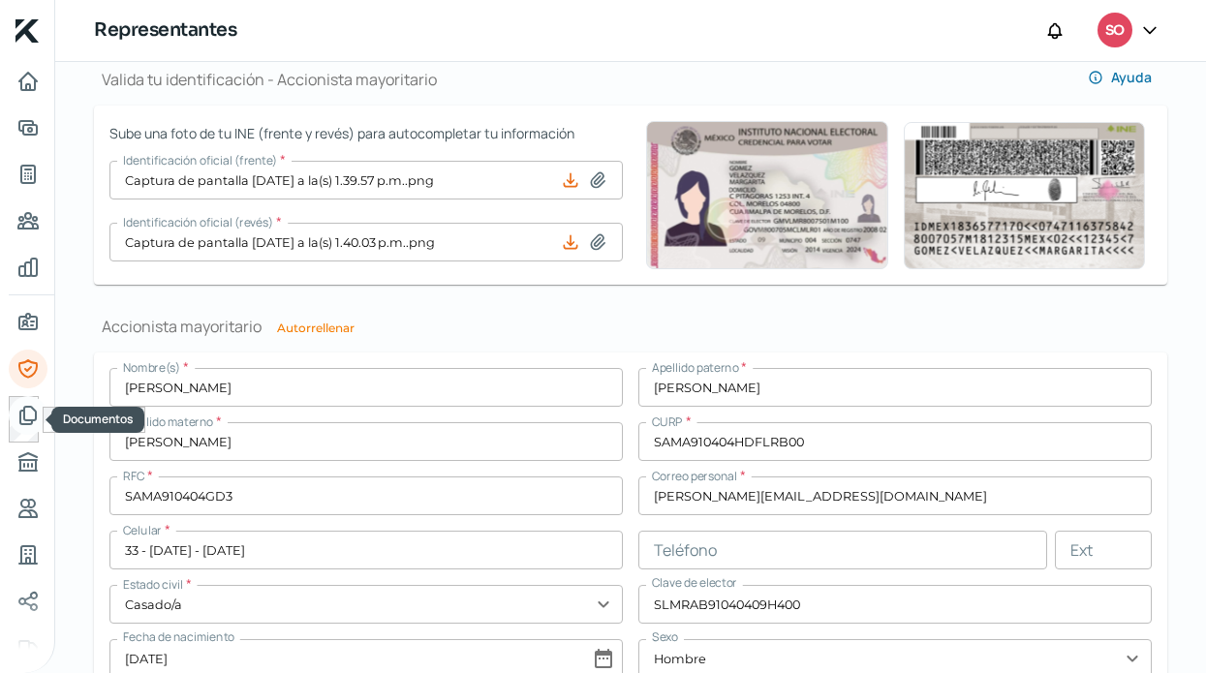
click at [35, 416] on icon "Documentos" at bounding box center [27, 415] width 15 height 17
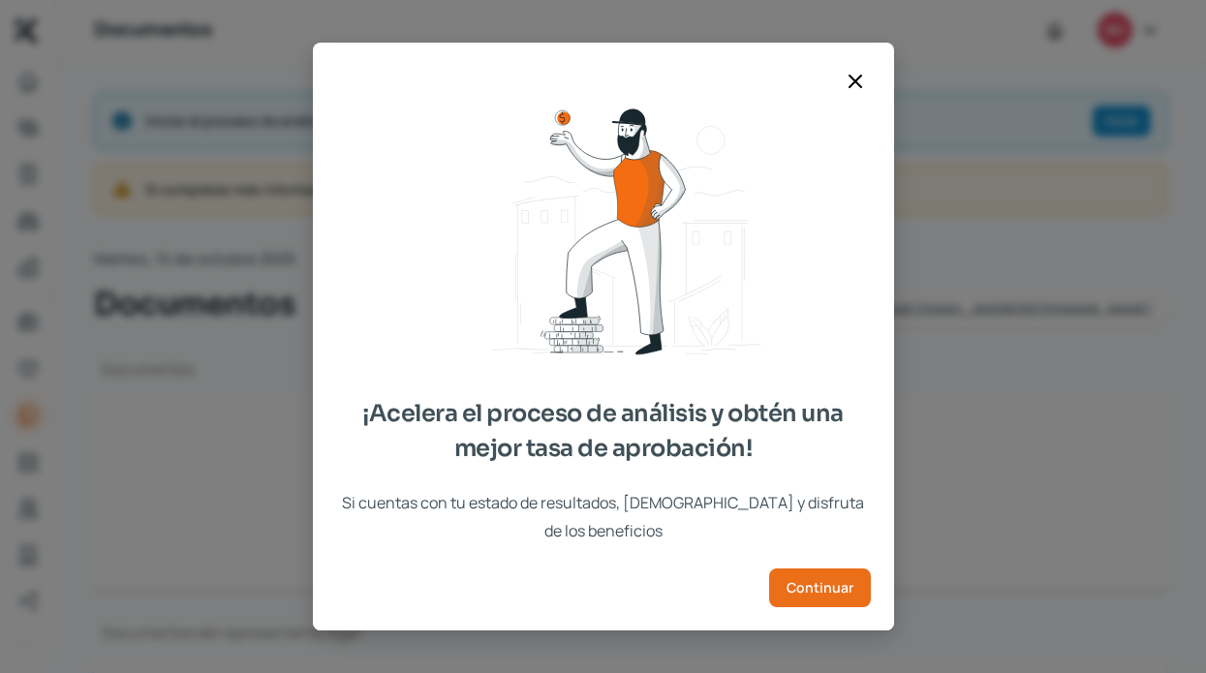
type input "CSF.pdf"
type input "AGO.pdf"
type input "[DATE].pdf"
type input "JUN.pdf"
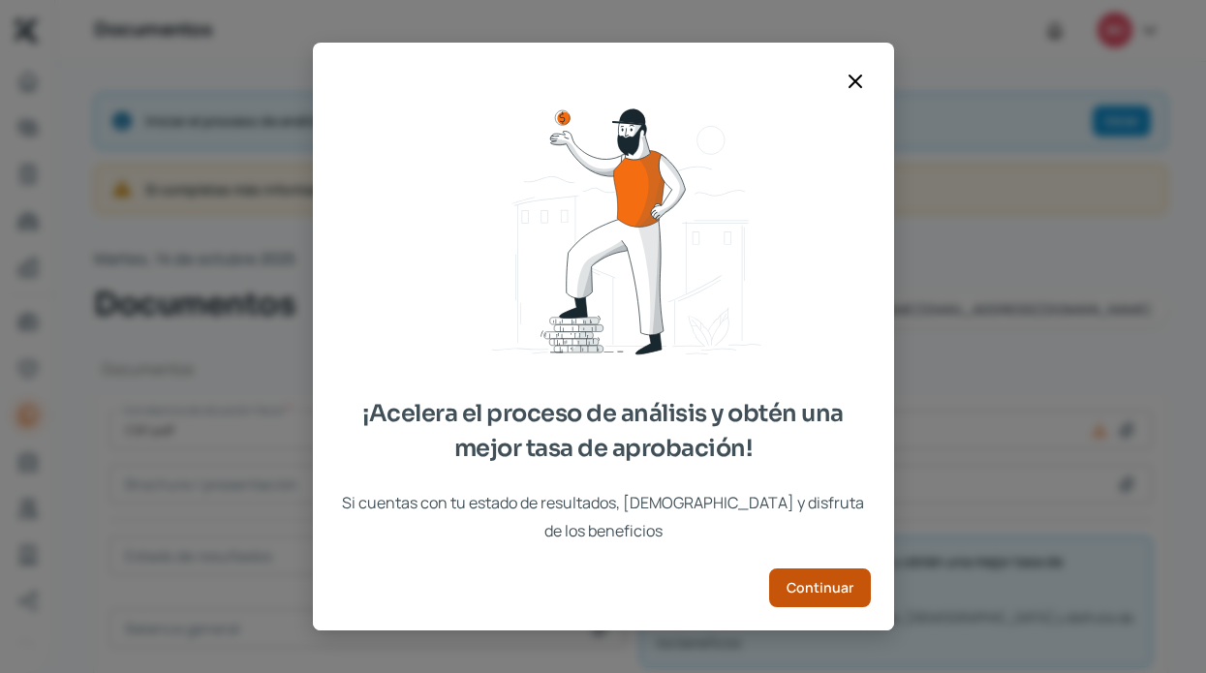
click at [828, 581] on span "Continuar" at bounding box center [819, 588] width 67 height 14
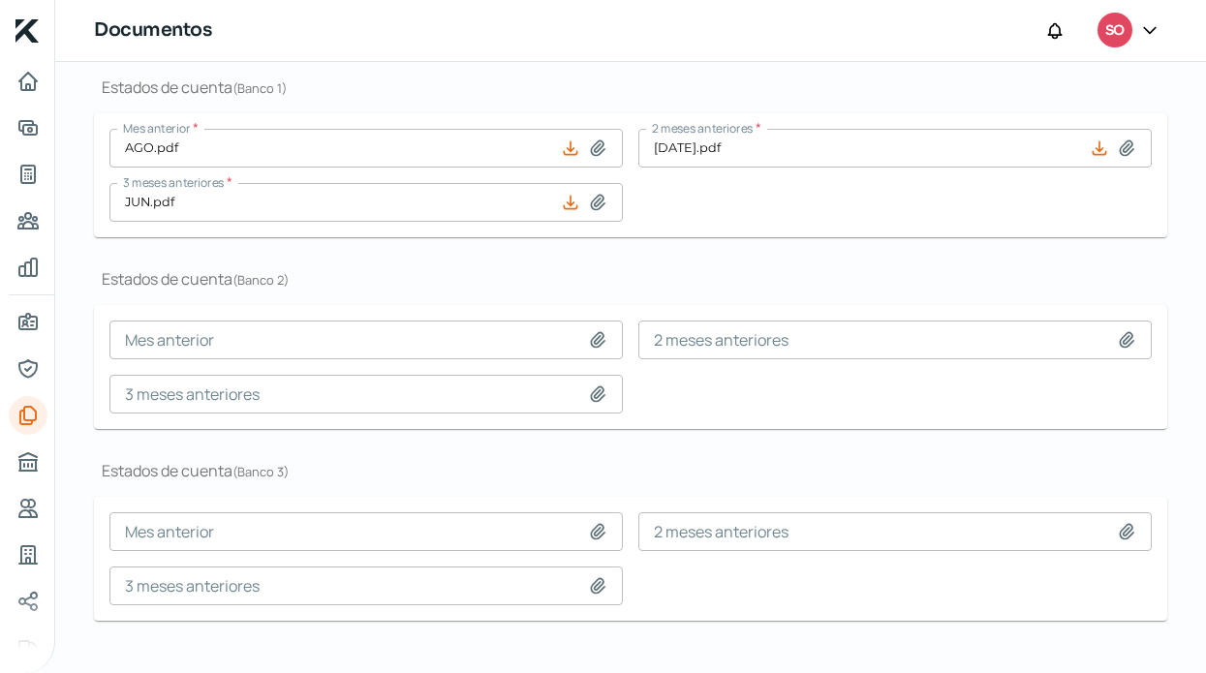
scroll to position [774, 0]
click at [21, 456] on icon "Buró de crédito" at bounding box center [27, 461] width 17 height 17
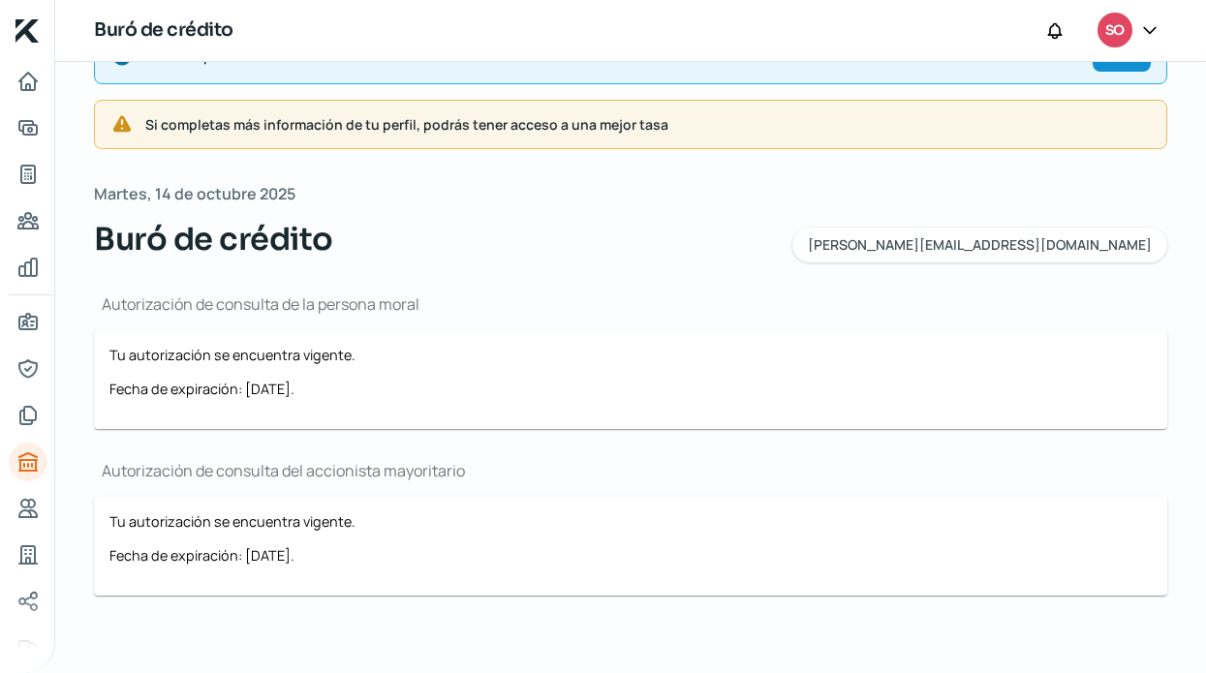
scroll to position [64, 0]
click at [41, 507] on link "Referencias" at bounding box center [28, 508] width 39 height 39
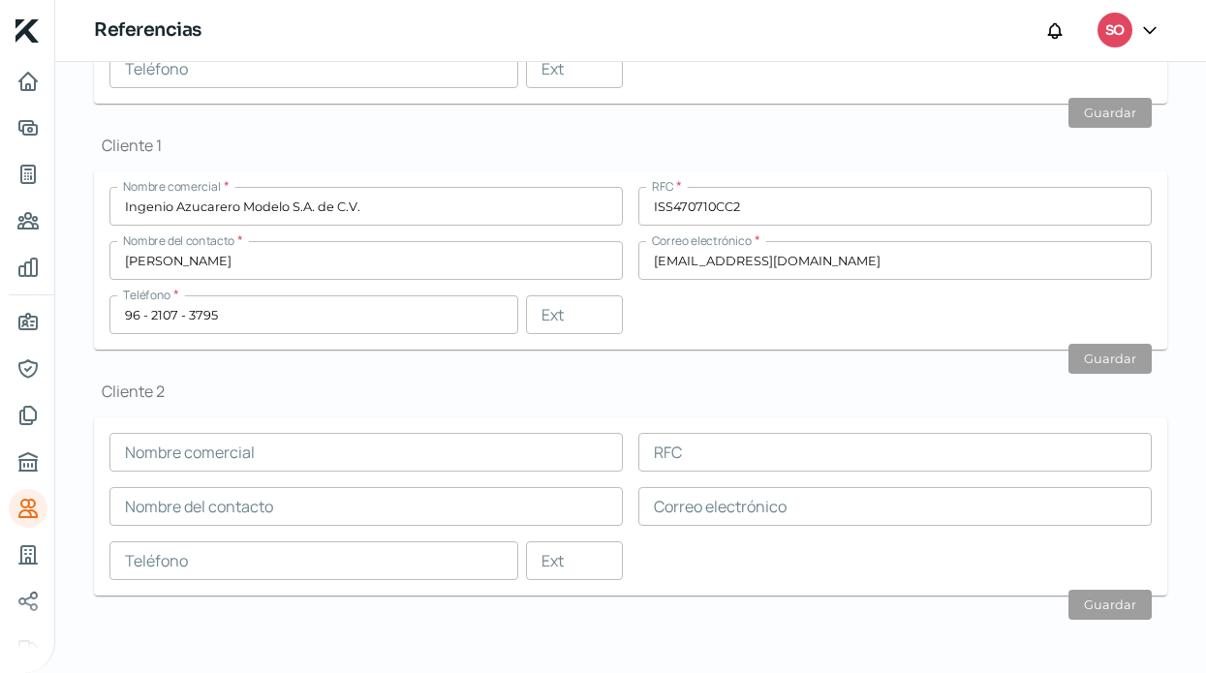
scroll to position [715, 0]
click at [27, 551] on icon "Industria" at bounding box center [27, 554] width 23 height 23
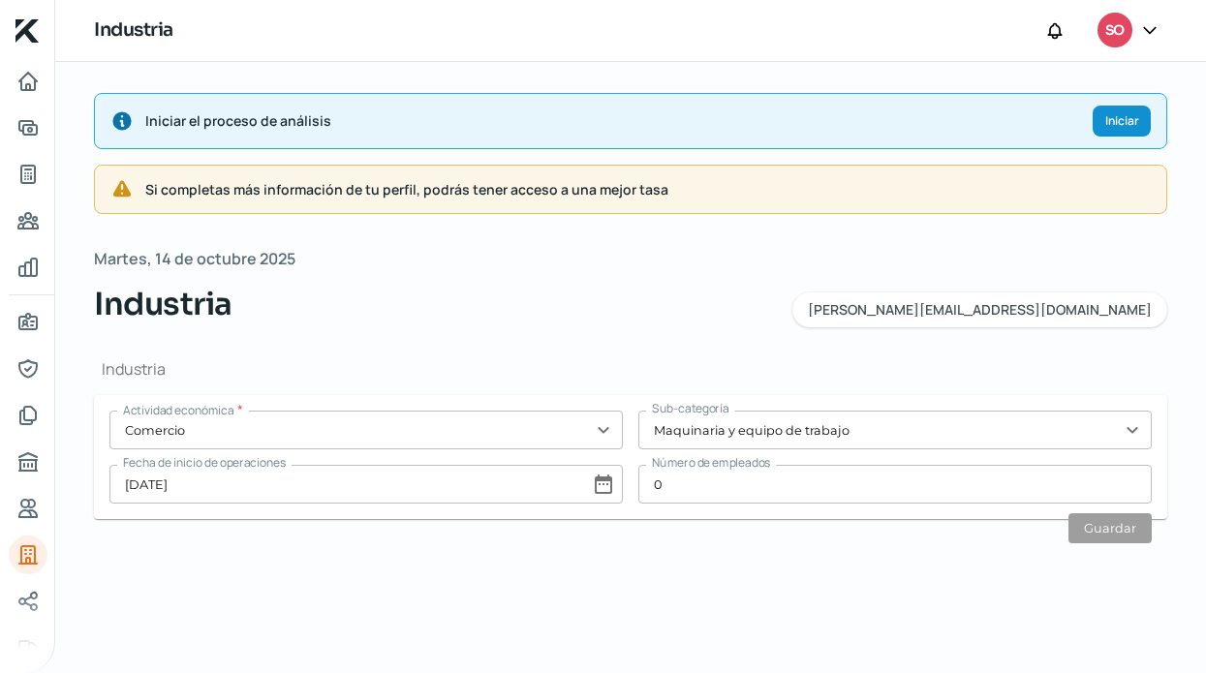
click at [706, 495] on input "0" at bounding box center [894, 484] width 513 height 39
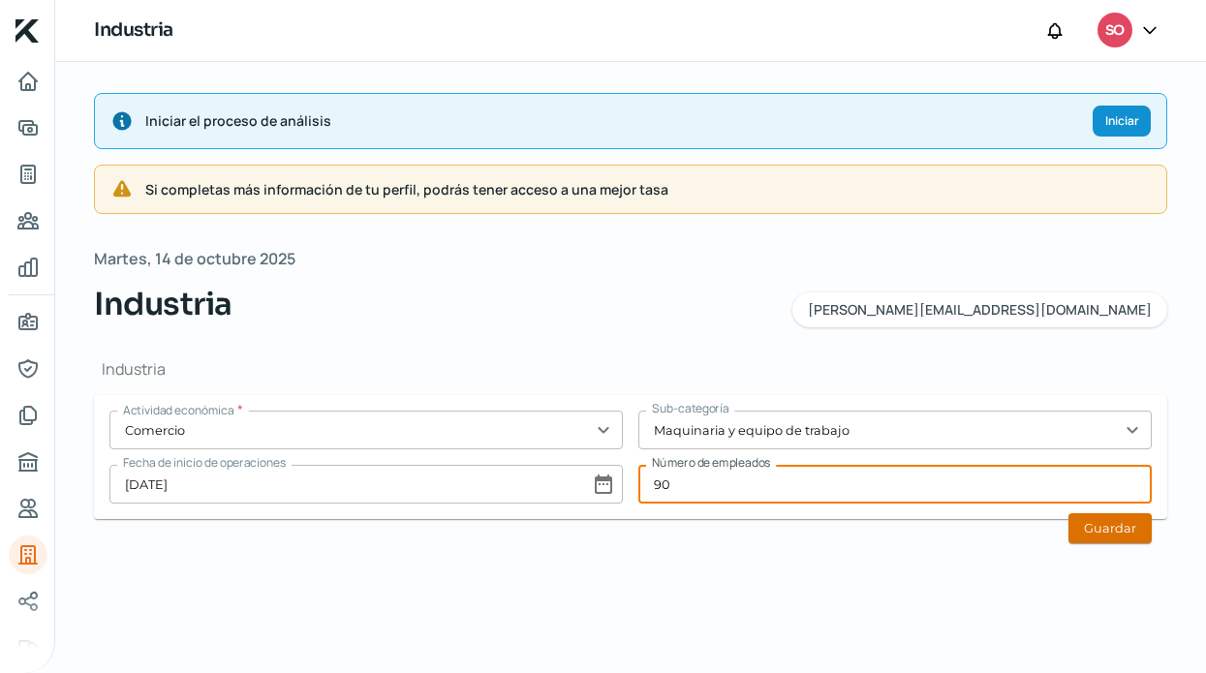
type input "90"
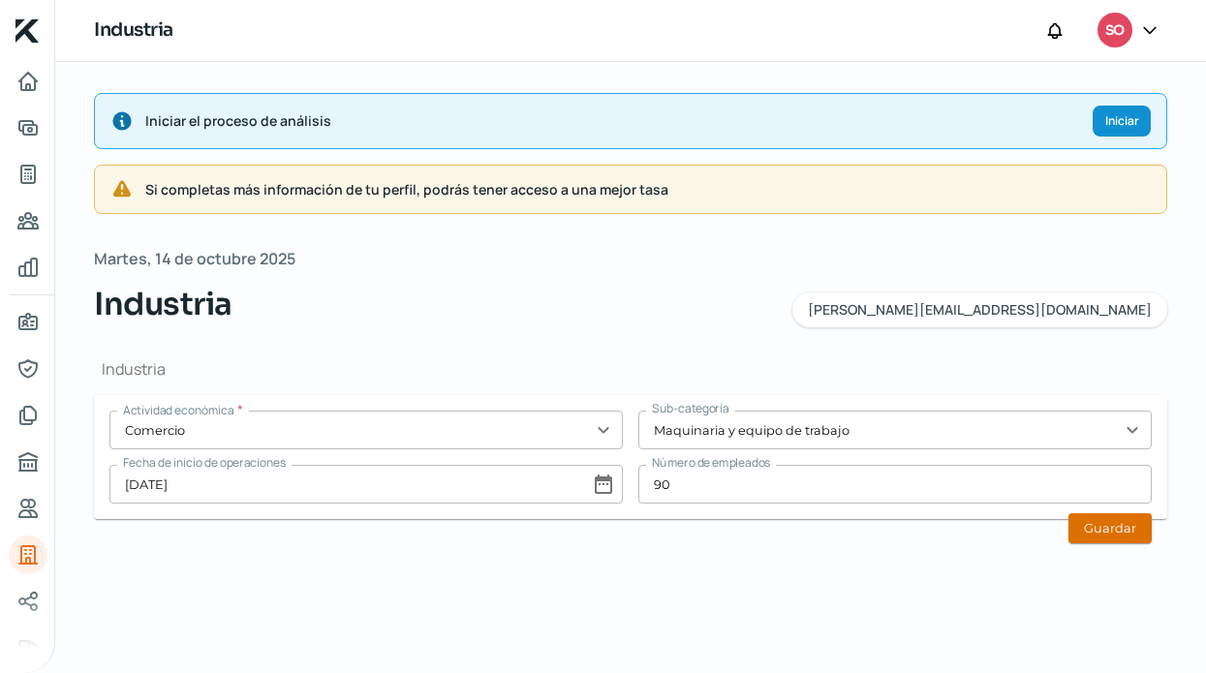
click at [1129, 531] on button "Guardar" at bounding box center [1109, 528] width 83 height 30
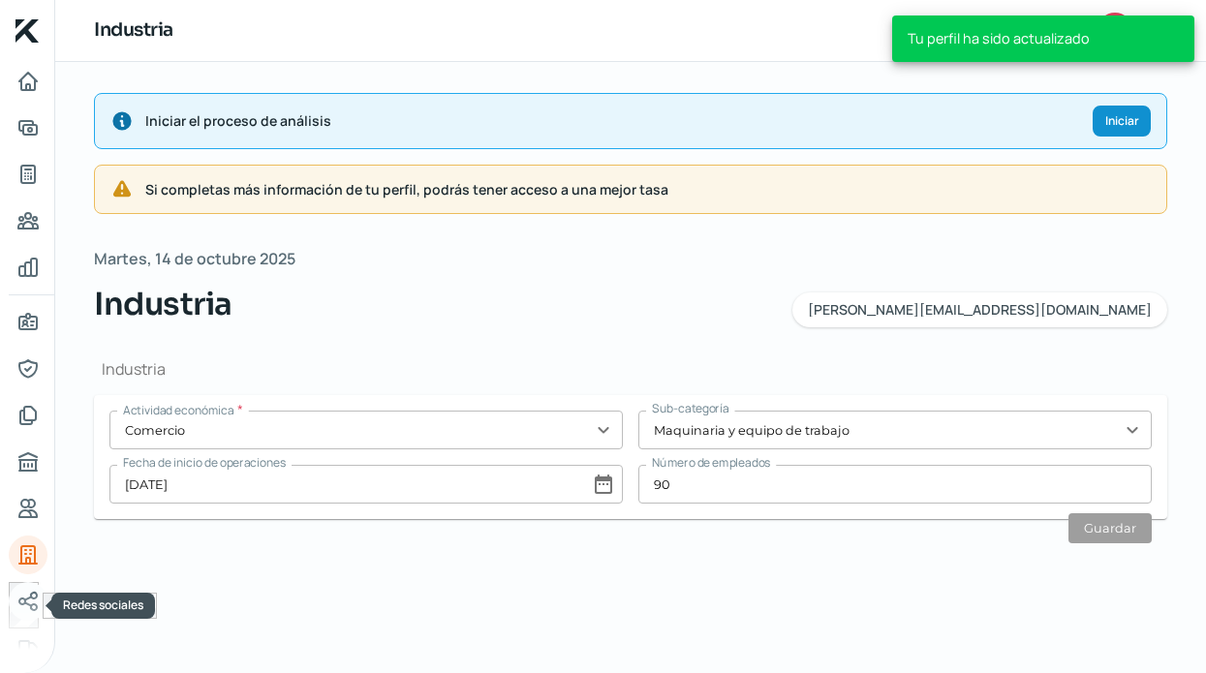
click at [29, 595] on icon "Redes sociales" at bounding box center [27, 601] width 23 height 23
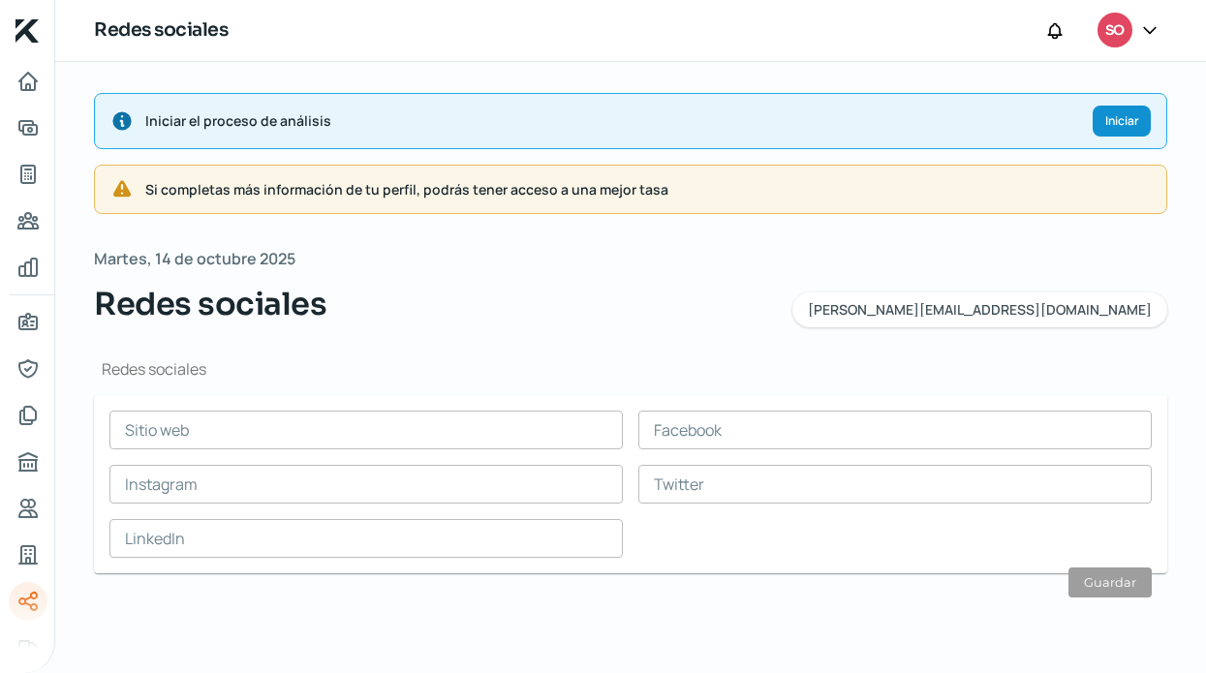
click at [296, 430] on input "text" at bounding box center [365, 430] width 513 height 39
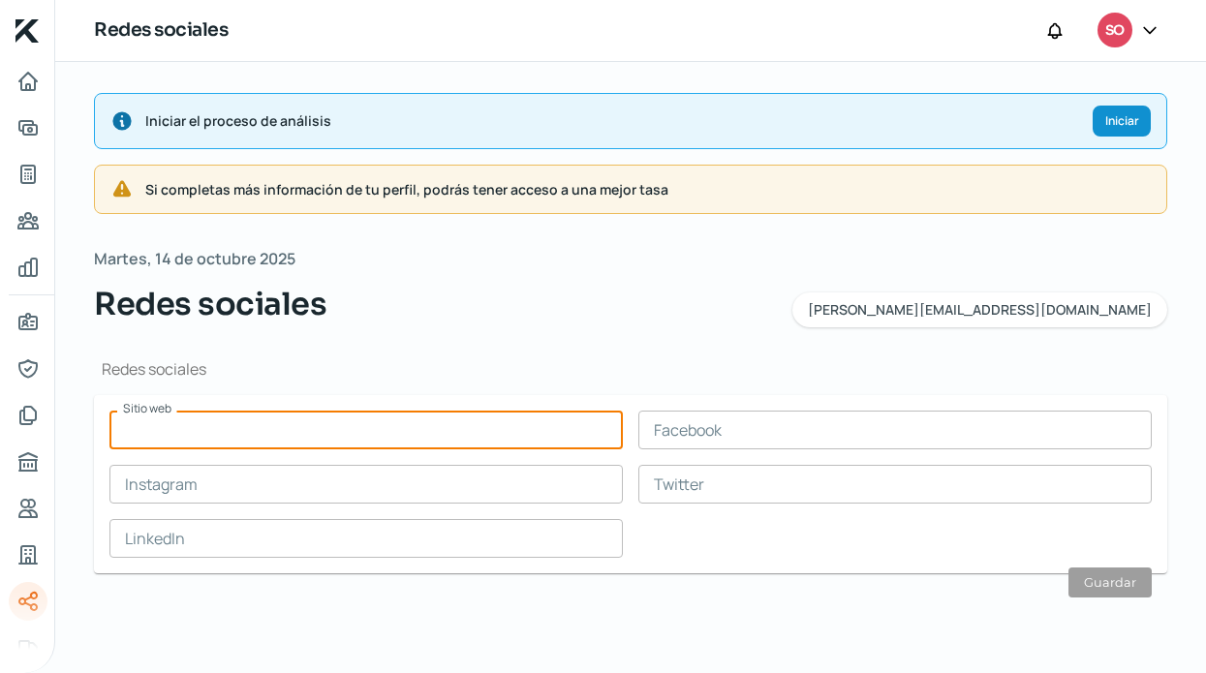
paste input "[URL][DOMAIN_NAME]"
type input "[URL][DOMAIN_NAME]"
click at [1109, 574] on button "Guardar" at bounding box center [1109, 583] width 83 height 30
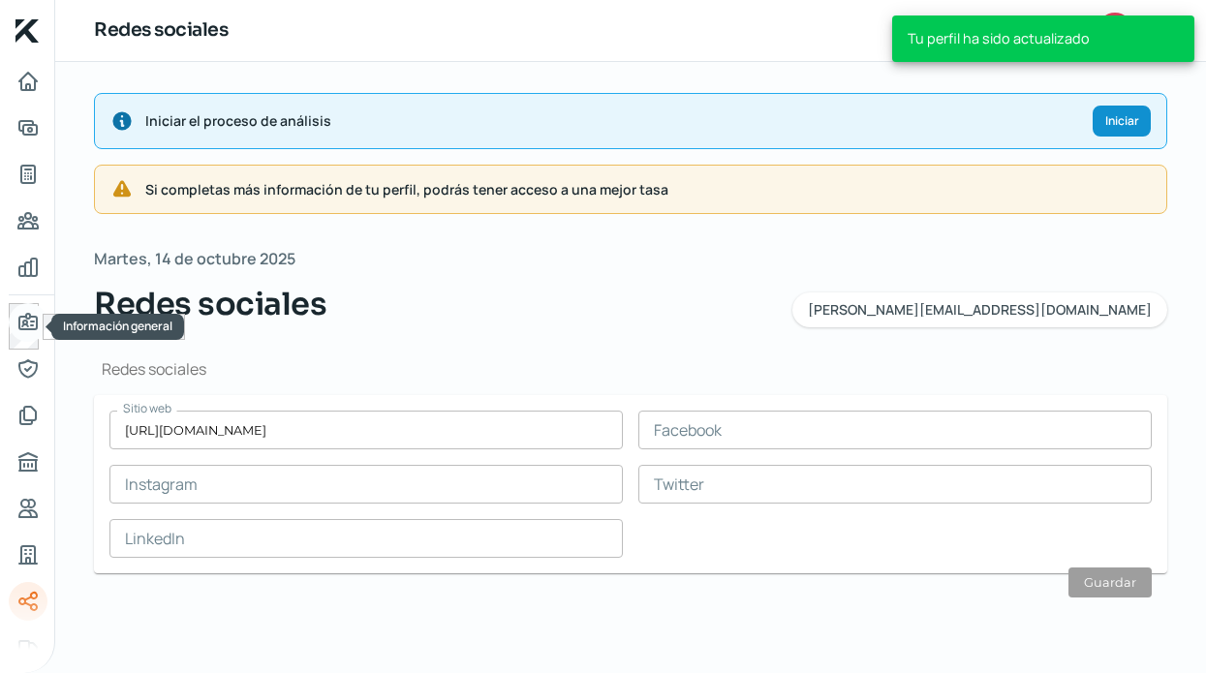
click at [35, 322] on icon "Información general" at bounding box center [27, 322] width 23 height 23
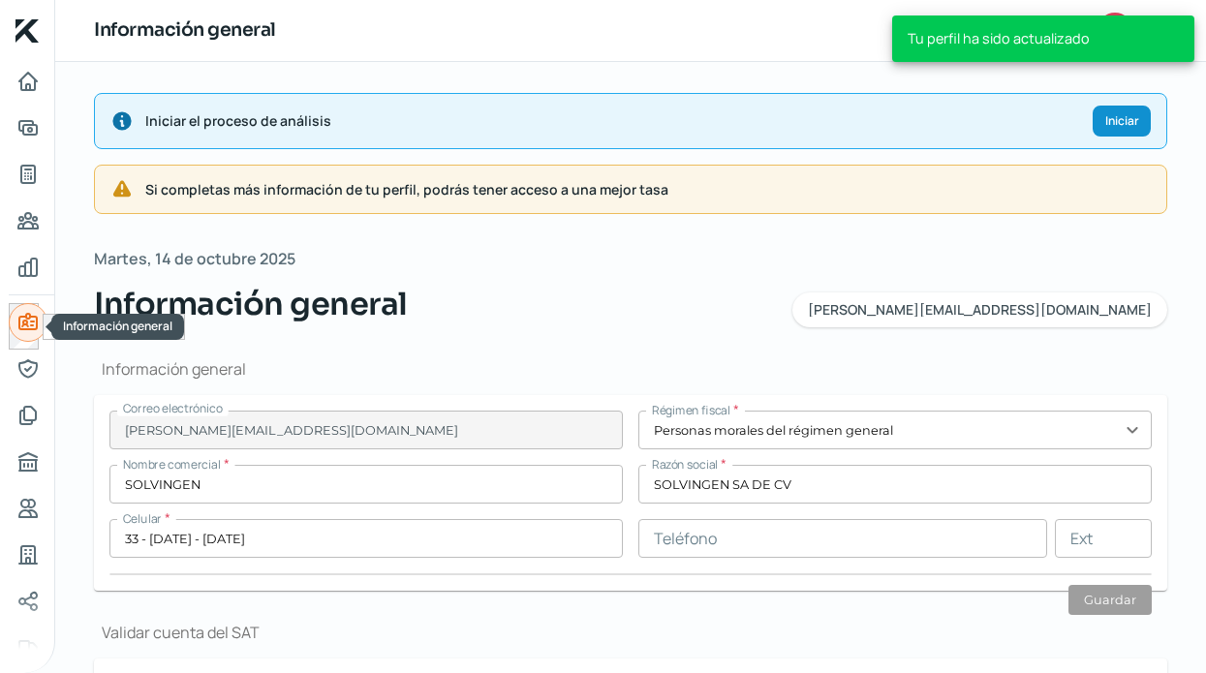
type input "SOL240116Q13"
type input "CALLE ARENQUE"
type input "2794"
type input "6"
type input "45088"
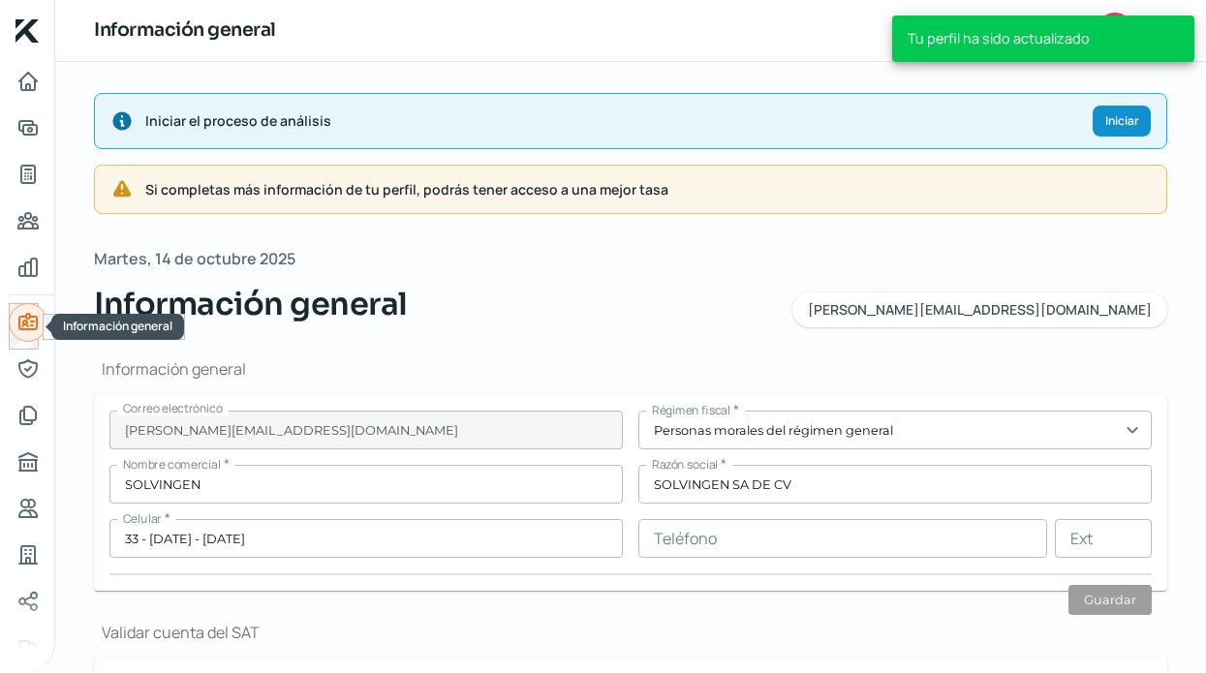
type input "RESIDENCIAL [GEOGRAPHIC_DATA]"
type input "ZAPOPAN"
type input "[GEOGRAPHIC_DATA]"
type input "Comprobante de domicilio.pdf"
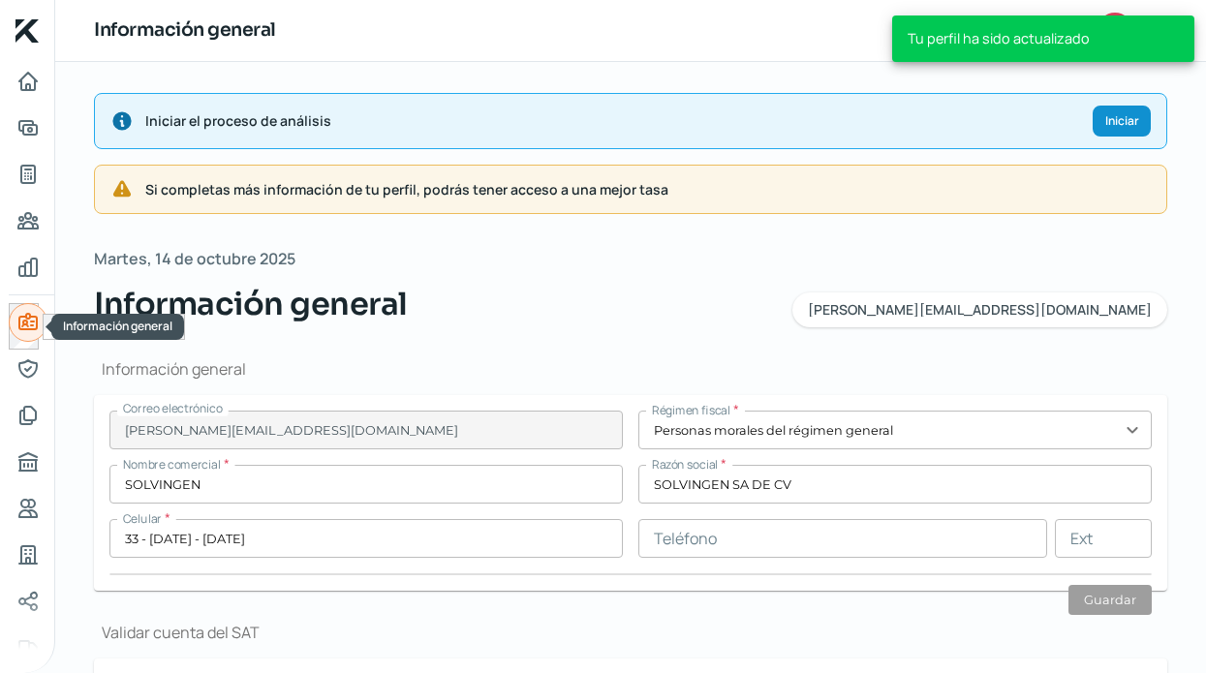
type input "0"
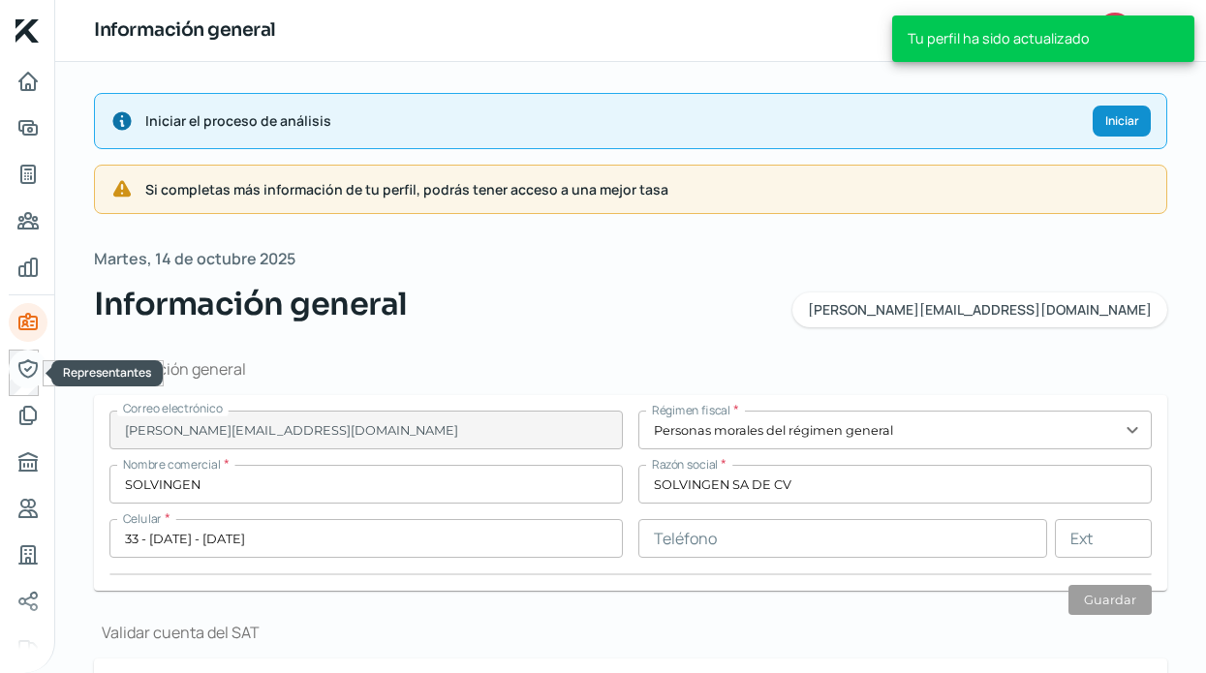
click at [22, 369] on icon "Representantes" at bounding box center [27, 368] width 23 height 23
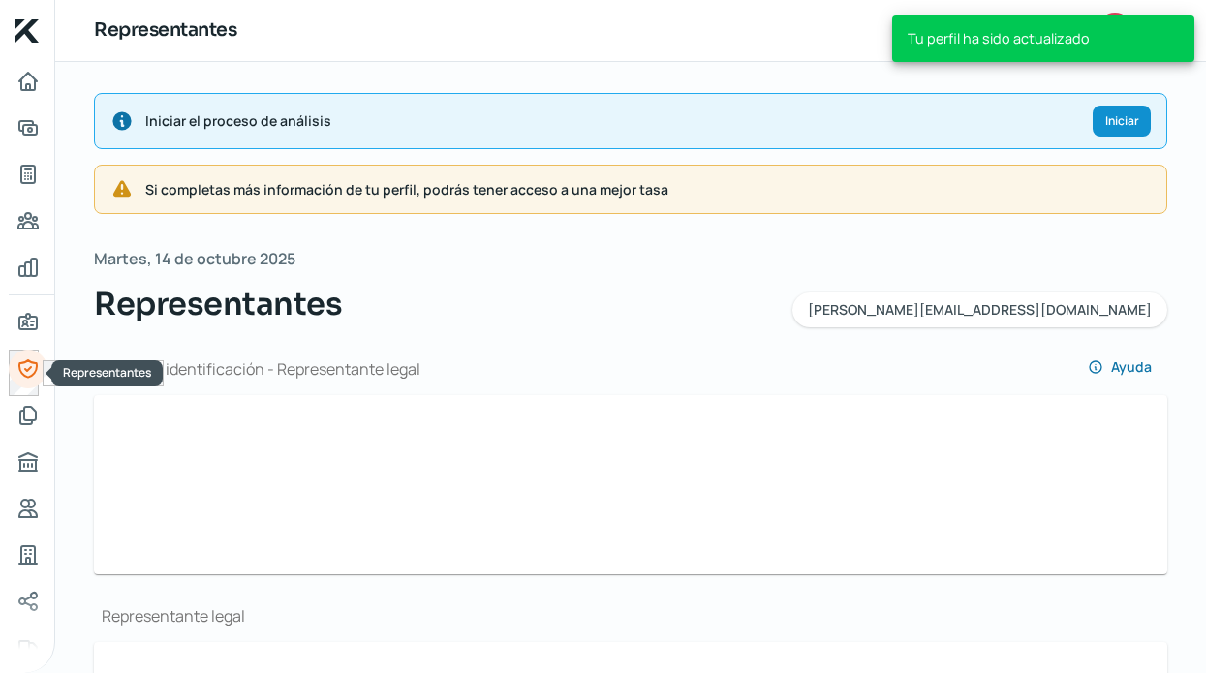
type input "Captura de pantalla [DATE] a la(s) 1.39.57 p.m..png"
type input "Captura de pantalla [DATE] a la(s) 1.40.03 p.m..png"
type input "[PERSON_NAME]"
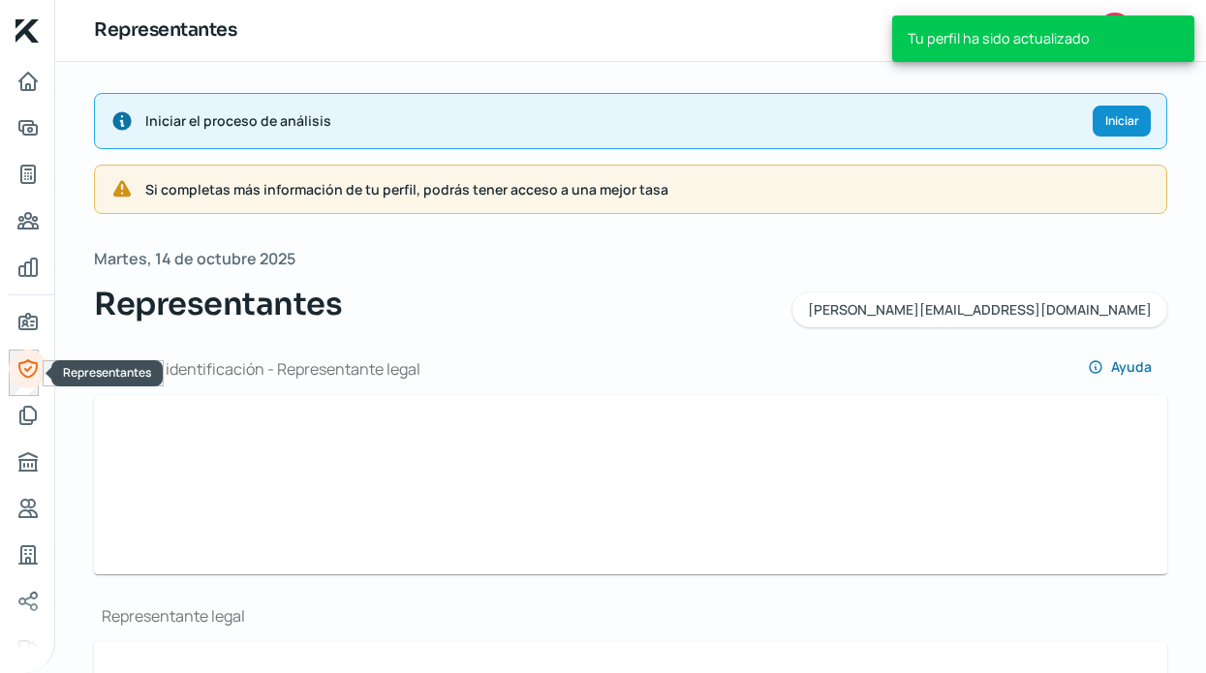
type input "SAMA910404HDFLRB00"
type input "SAMA910404GD3"
type input "[PERSON_NAME][EMAIL_ADDRESS][DOMAIN_NAME]"
type input "33 - [DATE] - [DATE]"
type input "Casado/a"
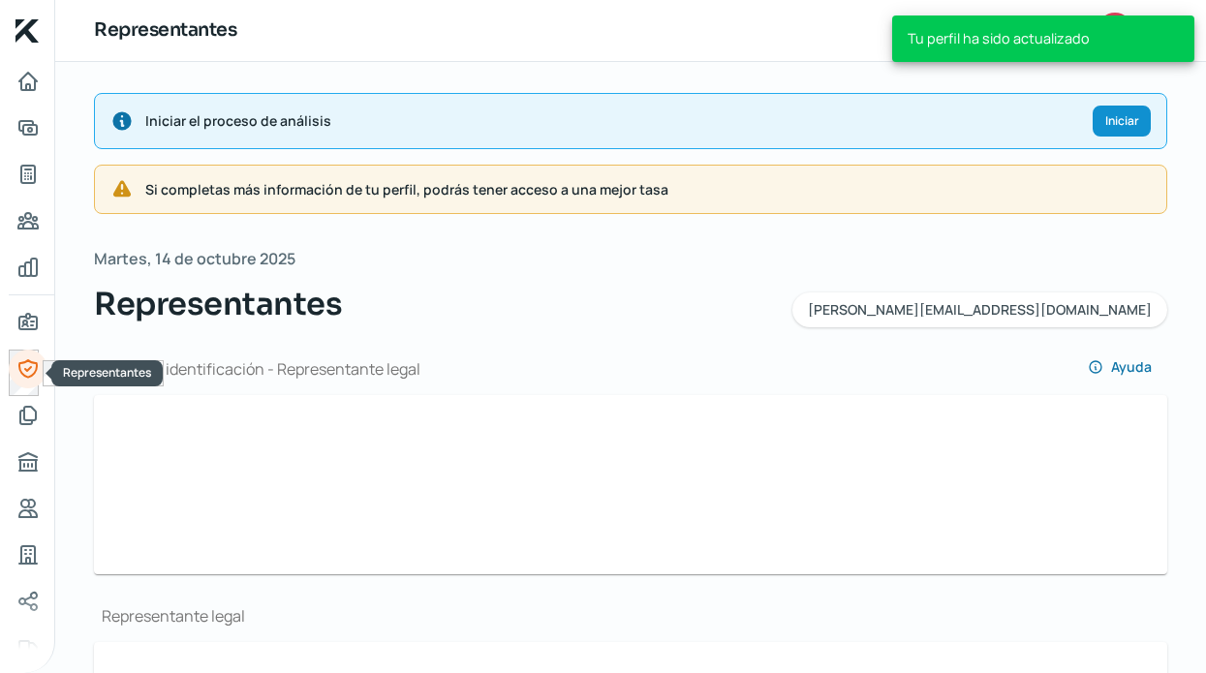
type input "SLMRAB91040409H400"
type input "[DATE]"
type input "Hombre"
type input "Captura de pantalla [DATE] a la(s) 1.39.57 p.m..png"
type input "Captura de pantalla [DATE] a la(s) 1.40.03 p.m..png"
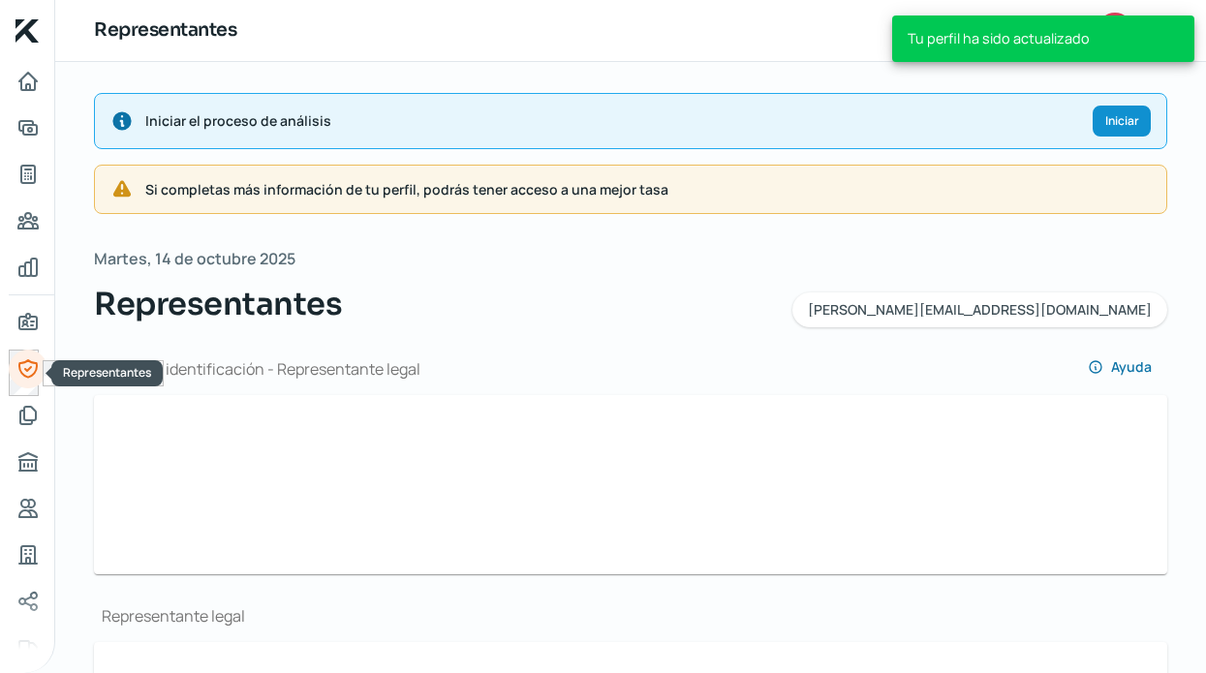
type input "[PERSON_NAME]"
type input "SAMA910404HDFLRB00"
type input "SAMA910404GD3"
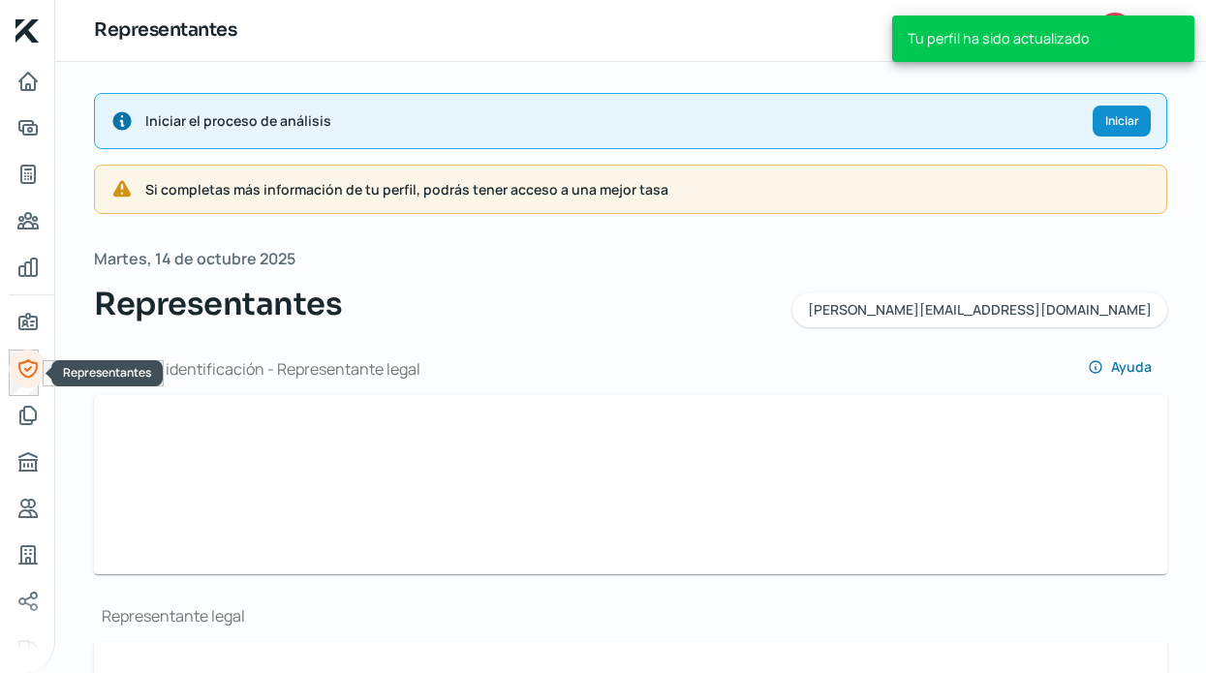
type input "[PERSON_NAME][EMAIL_ADDRESS][DOMAIN_NAME]"
type input "33 - [DATE] - [DATE]"
type input "Casado/a"
type input "SLMRAB91040409H400"
type input "[DATE]"
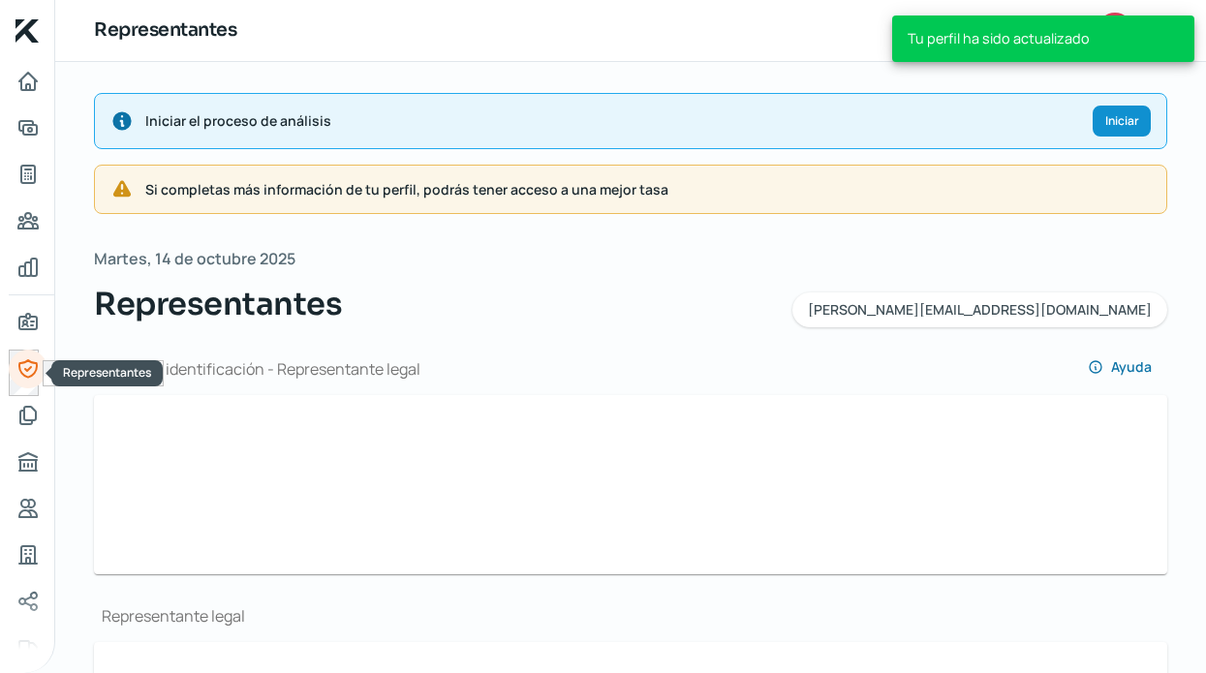
type input "Hombre"
type input "No"
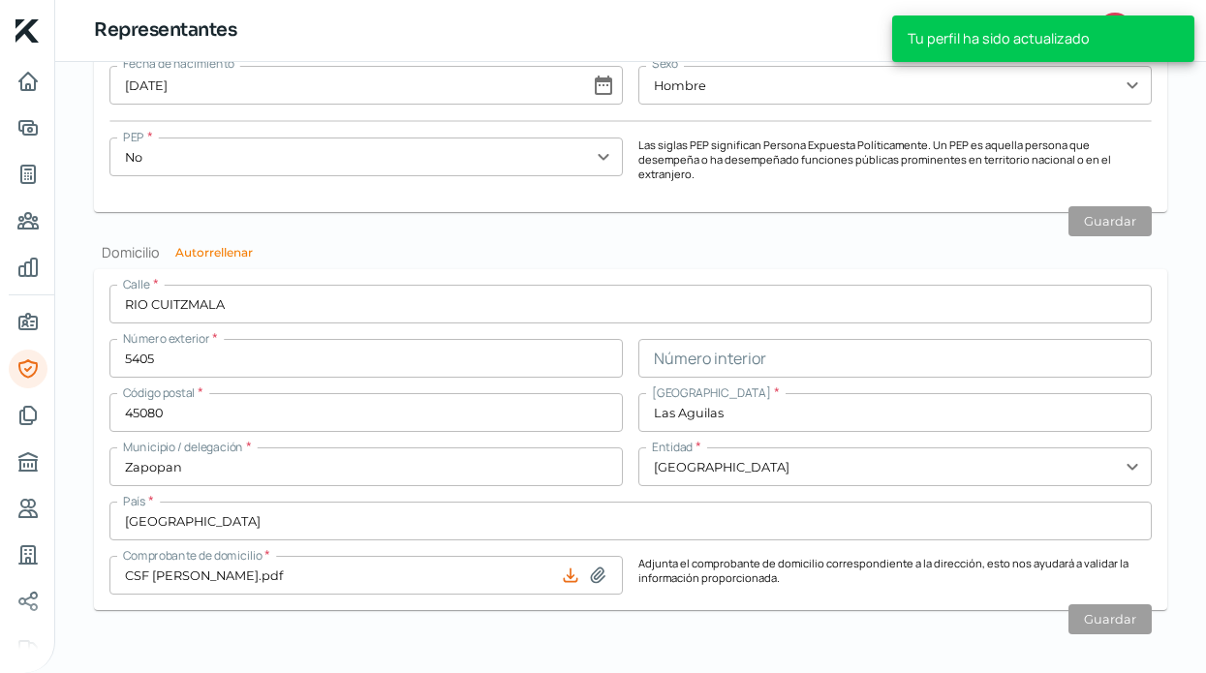
scroll to position [1951, 0]
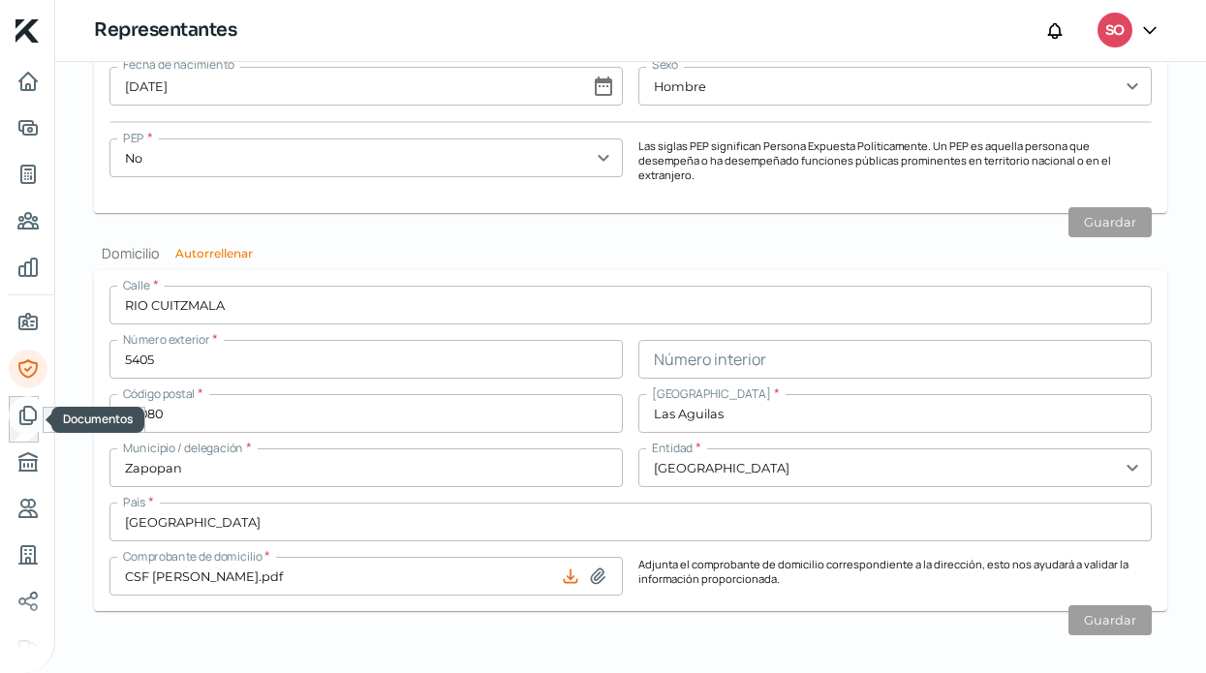
click at [24, 399] on link "Documentos" at bounding box center [28, 415] width 39 height 39
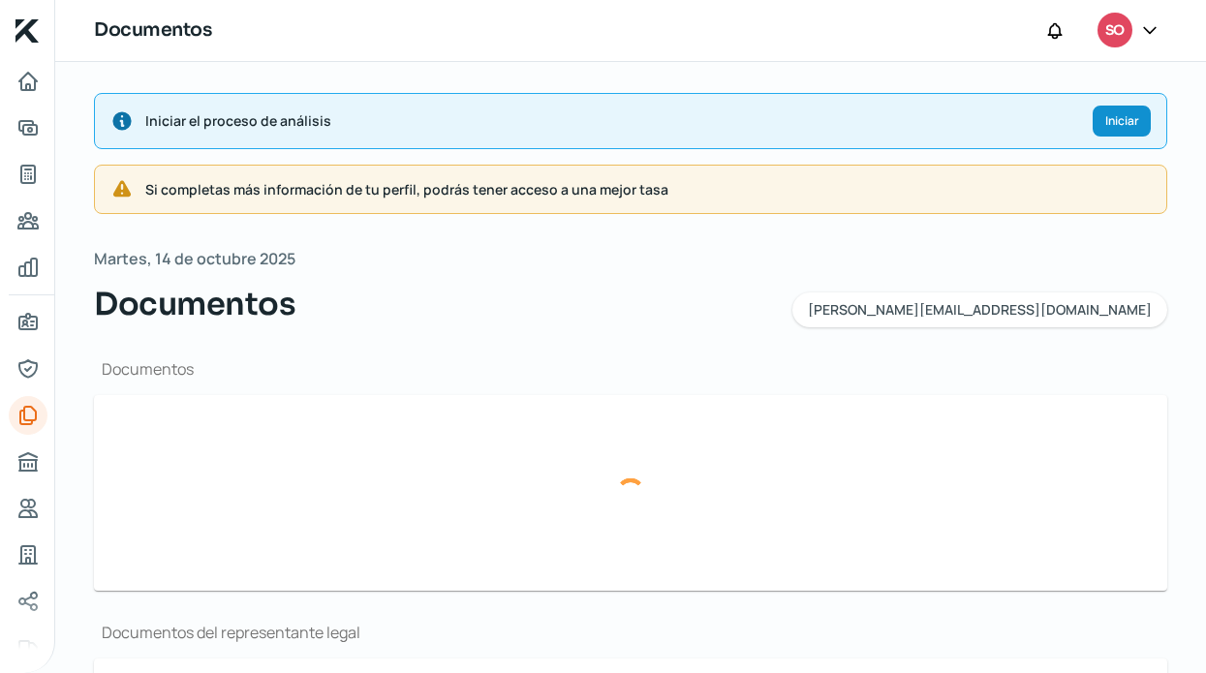
type input "CSF.pdf"
type input "AGO.pdf"
type input "[DATE].pdf"
type input "JUN.pdf"
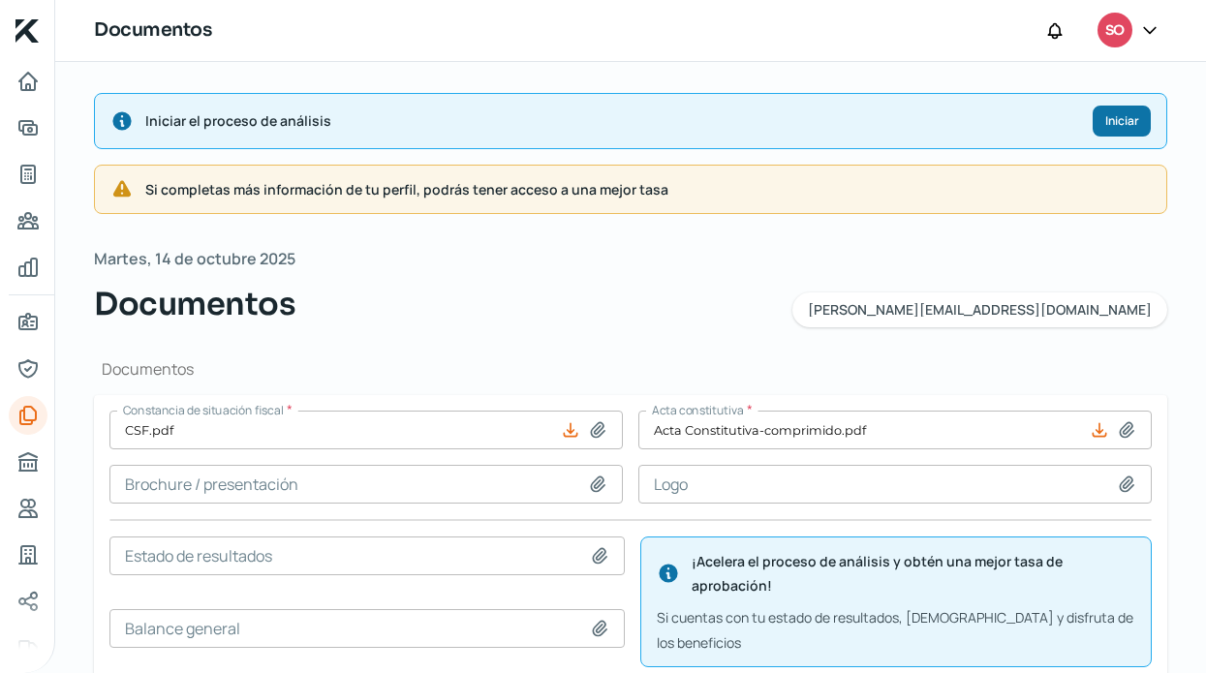
click at [1116, 117] on span "Iniciar" at bounding box center [1122, 121] width 34 height 12
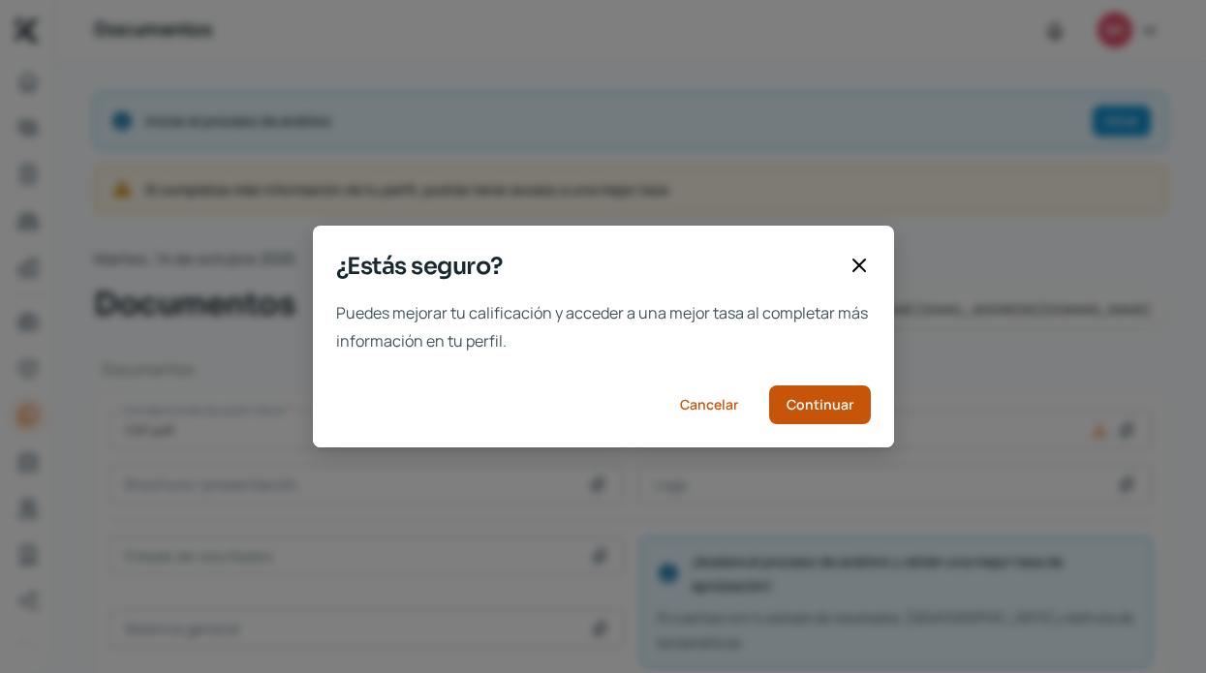
click at [862, 394] on button "Continuar" at bounding box center [820, 404] width 102 height 39
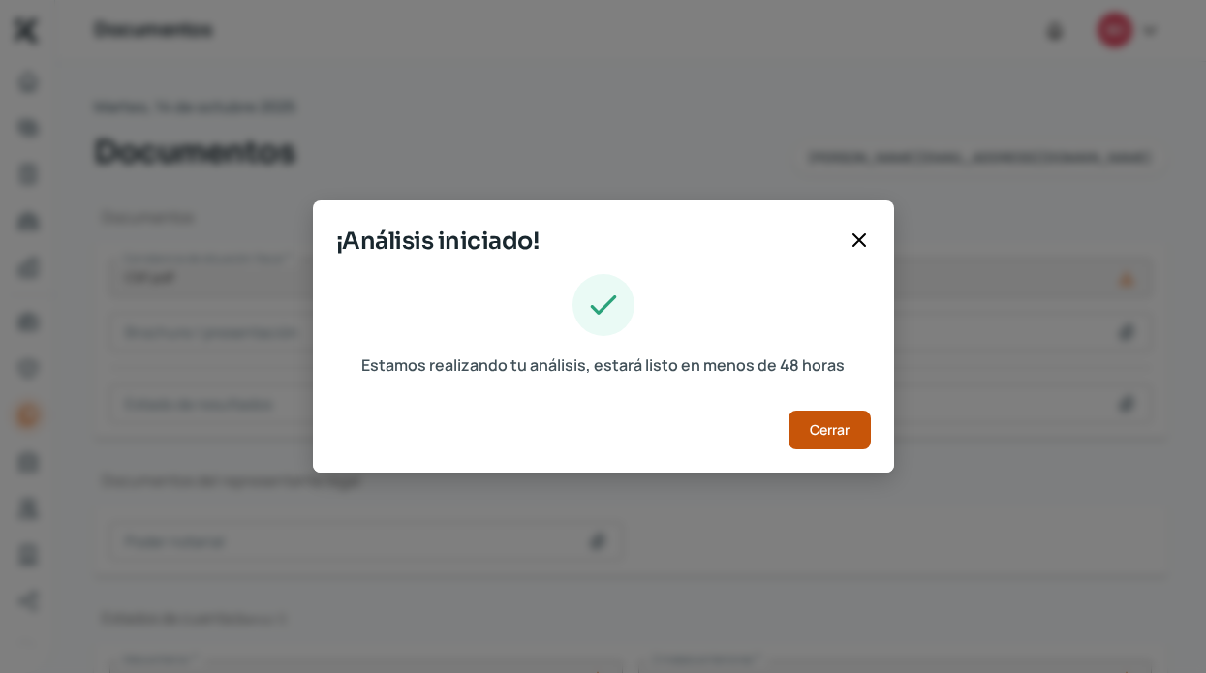
click at [835, 423] on span "Cerrar" at bounding box center [830, 430] width 40 height 14
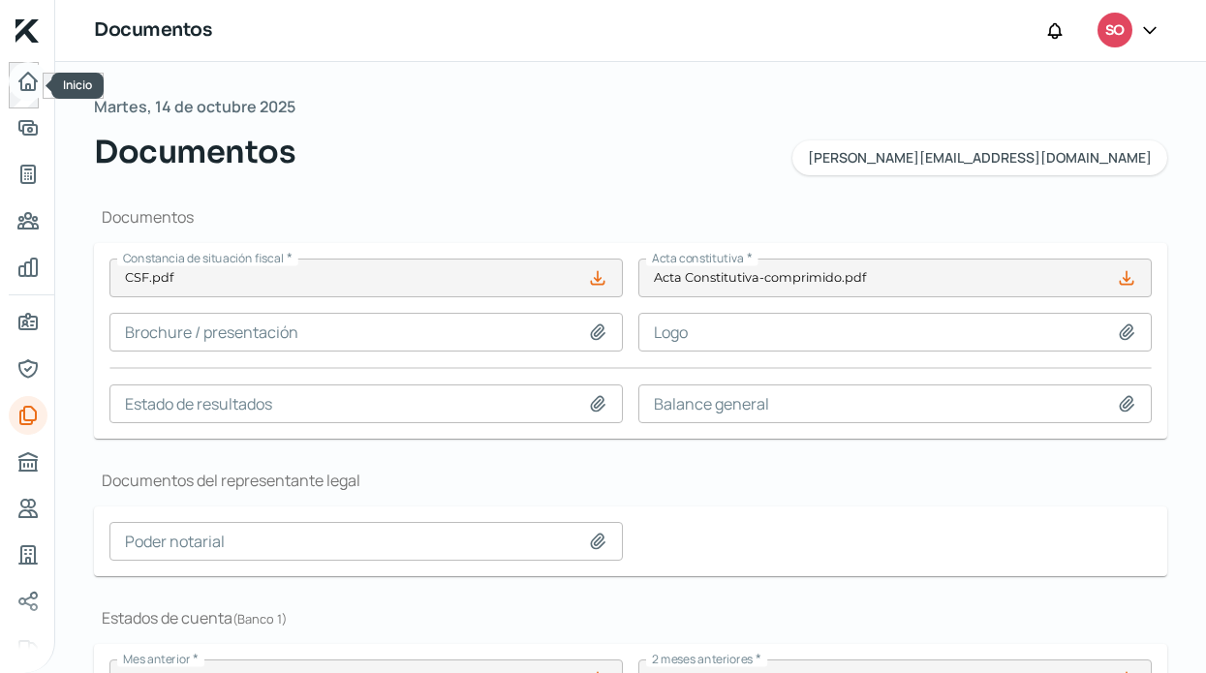
click at [32, 93] on link "Inicio" at bounding box center [28, 81] width 39 height 39
